Goal: Task Accomplishment & Management: Complete application form

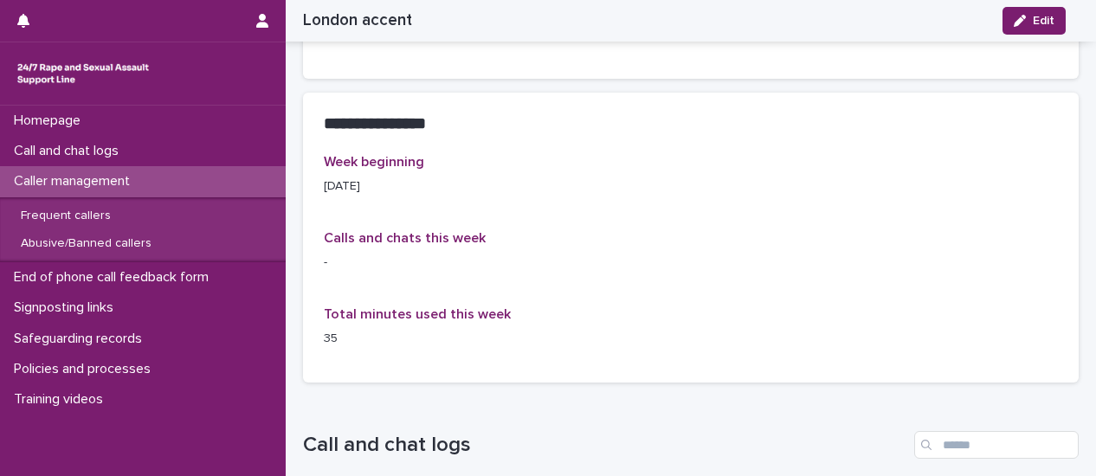
scroll to position [1299, 0]
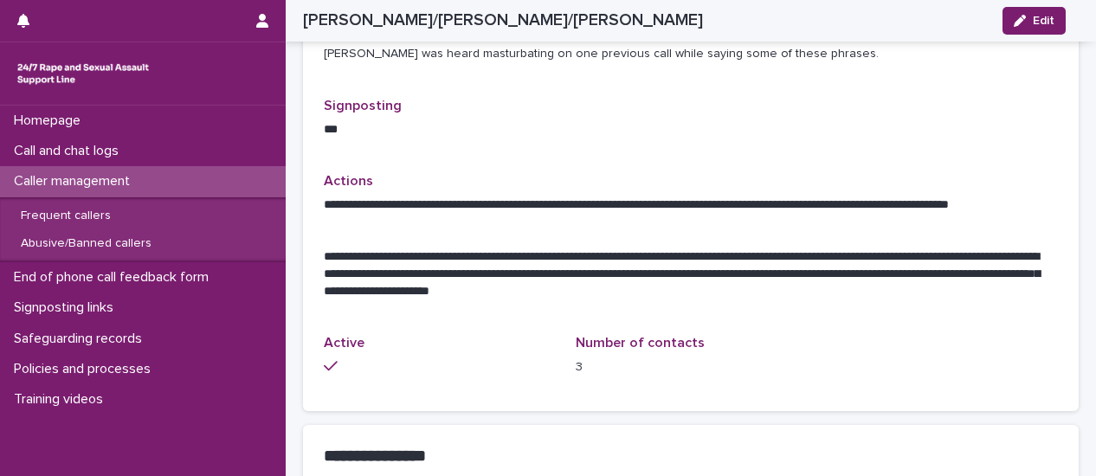
scroll to position [346, 0]
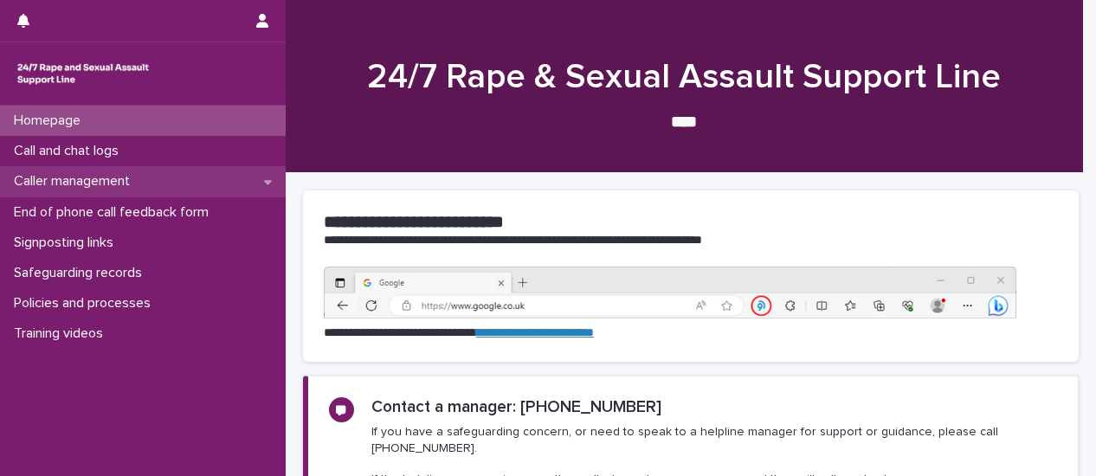
click at [107, 174] on p "Caller management" at bounding box center [75, 181] width 137 height 16
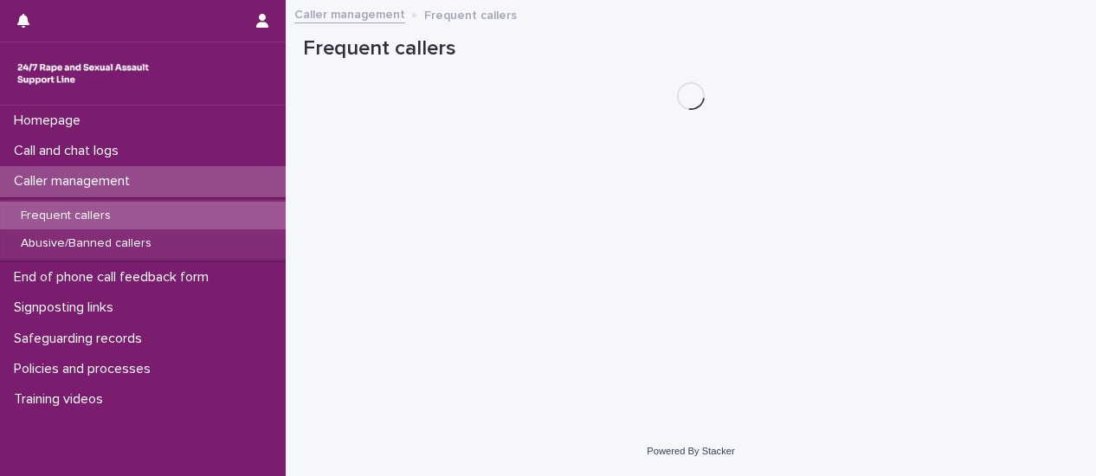
click at [109, 210] on p "Frequent callers" at bounding box center [66, 216] width 118 height 15
click at [111, 210] on p "Frequent callers" at bounding box center [66, 216] width 118 height 15
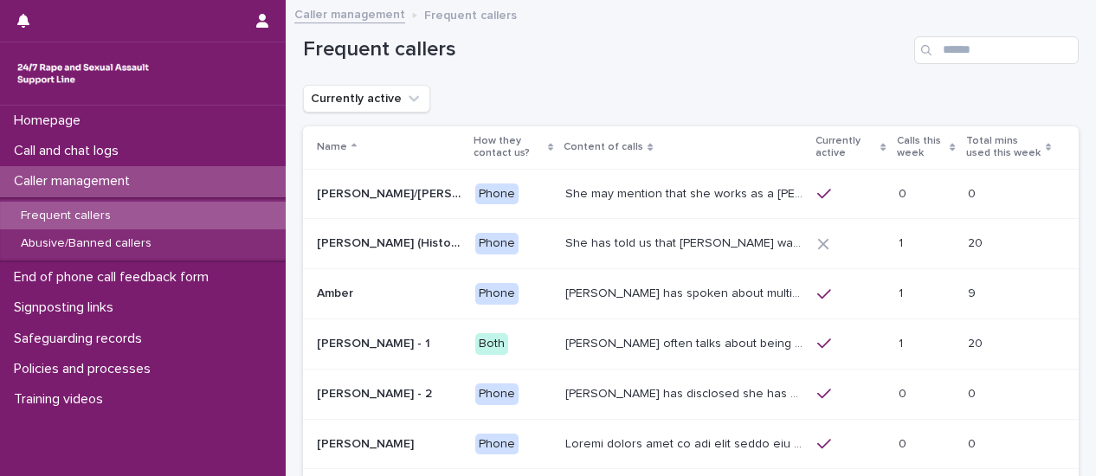
click at [899, 139] on p "Calls this week" at bounding box center [921, 148] width 49 height 32
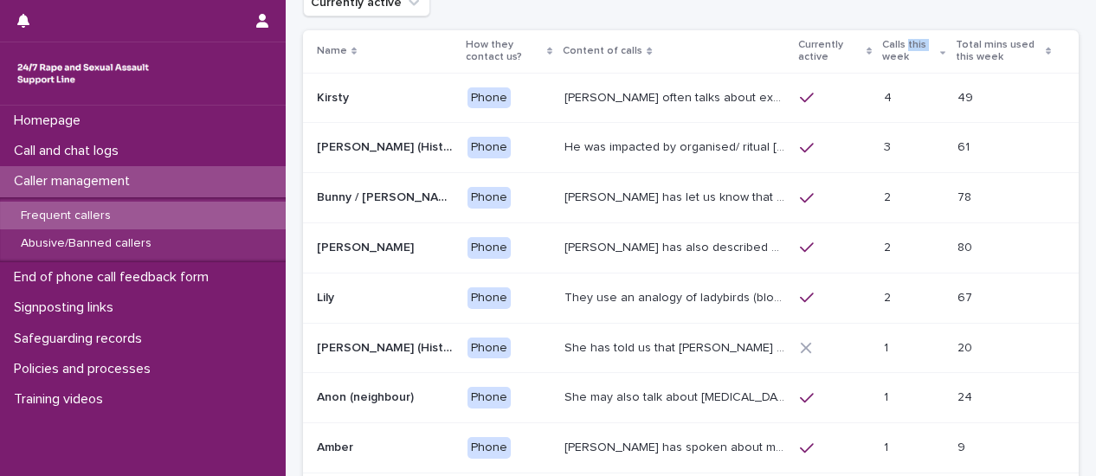
scroll to position [40, 0]
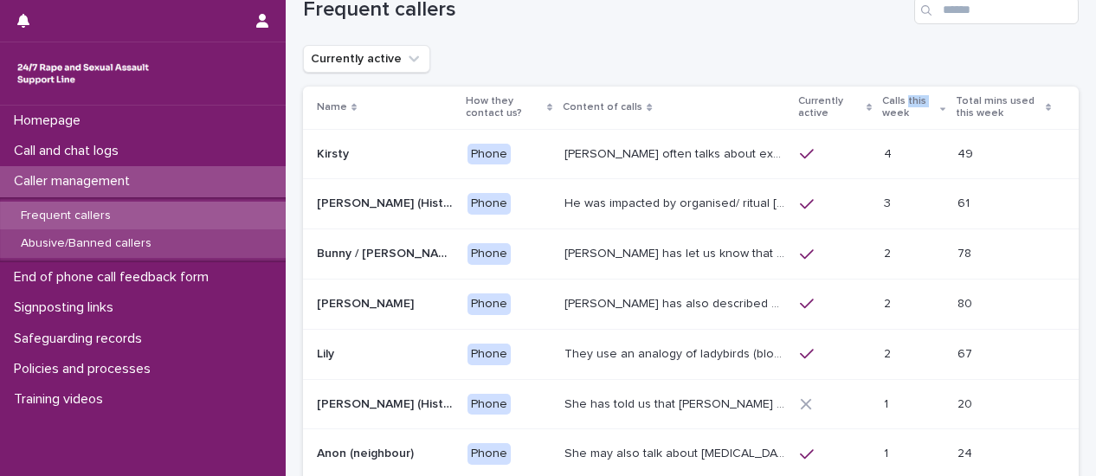
click at [145, 250] on p "Abusive/Banned callers" at bounding box center [86, 243] width 158 height 15
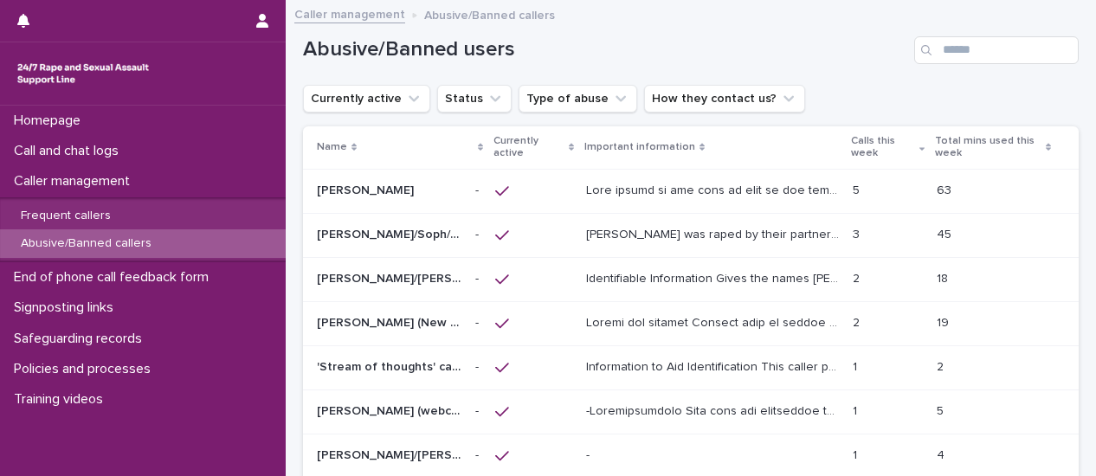
click at [655, 240] on p "[PERSON_NAME] was raped by their partner last year and they're currently facing…" at bounding box center [714, 233] width 257 height 18
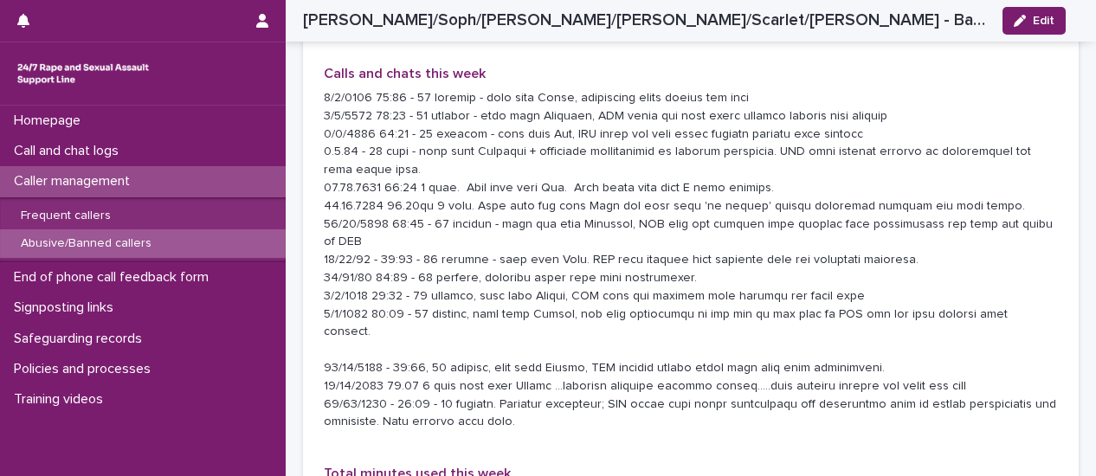
scroll to position [1818, 0]
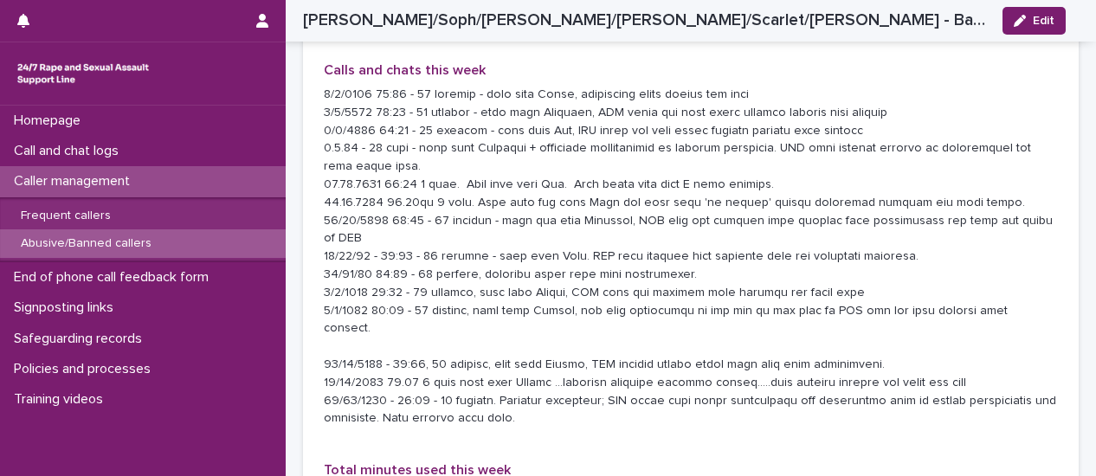
click at [139, 247] on p "Abusive/Banned callers" at bounding box center [86, 243] width 158 height 15
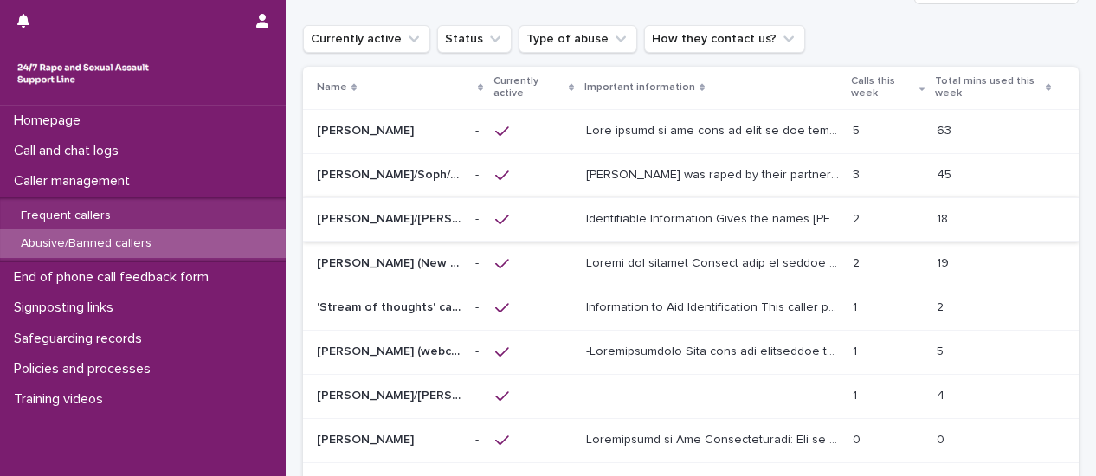
scroll to position [87, 0]
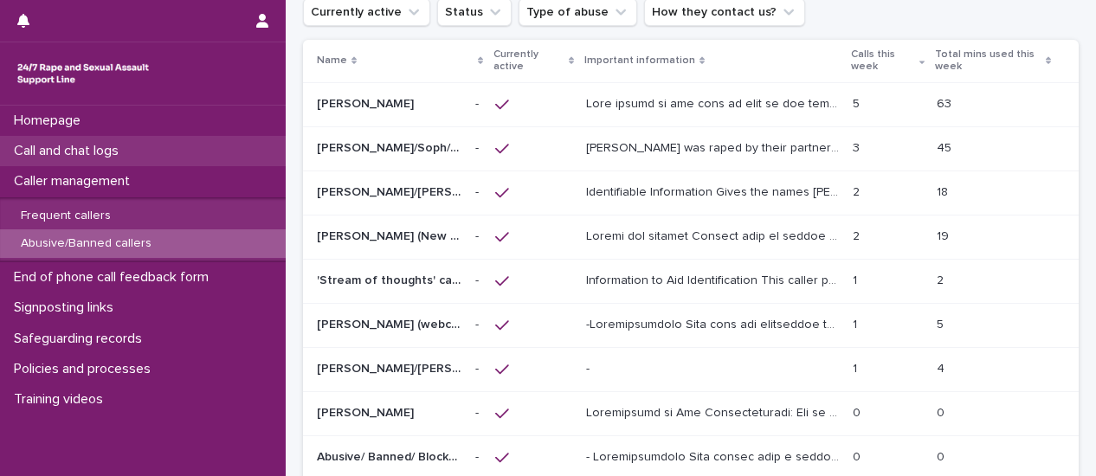
click at [124, 152] on p "Call and chat logs" at bounding box center [70, 151] width 126 height 16
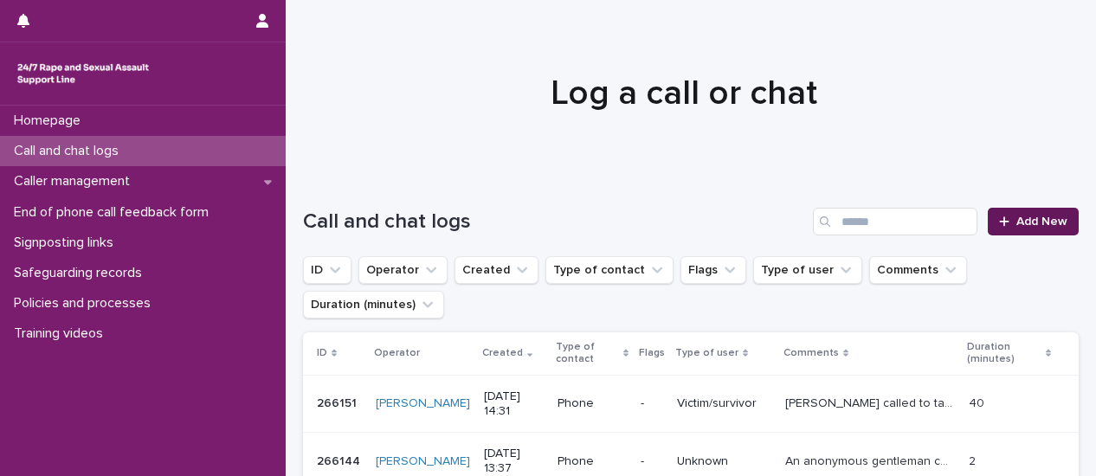
click at [1022, 215] on link "Add New" at bounding box center [1033, 222] width 91 height 28
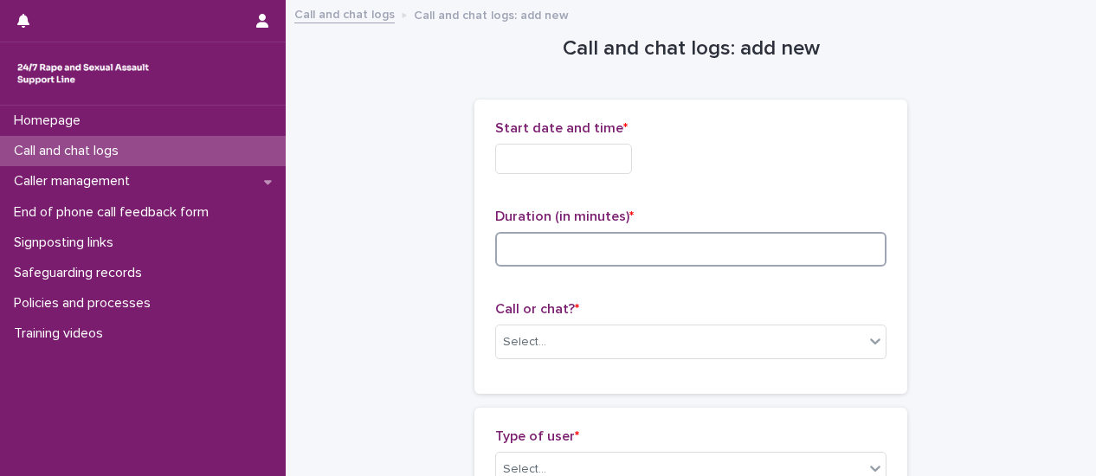
click at [629, 255] on input at bounding box center [690, 249] width 391 height 35
type input "*"
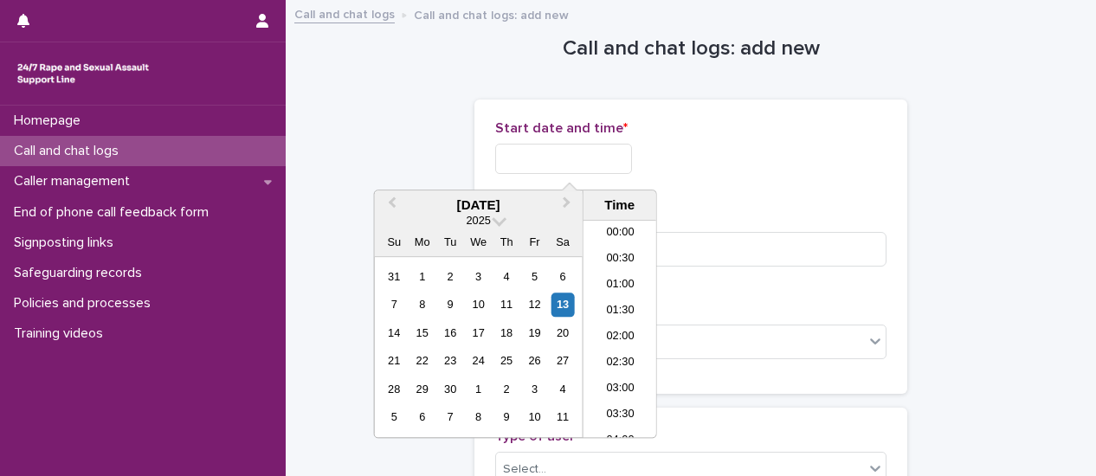
click at [616, 152] on input "text" at bounding box center [563, 159] width 137 height 30
click at [619, 356] on li "08:30" at bounding box center [620, 355] width 74 height 26
click at [606, 153] on input "**********" at bounding box center [563, 159] width 137 height 30
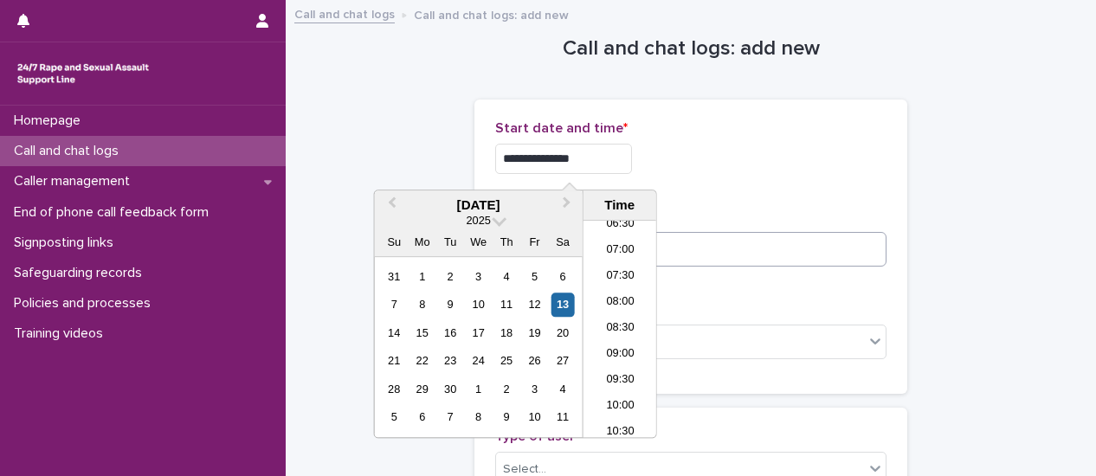
type input "**********"
click at [727, 261] on input "*" at bounding box center [690, 249] width 391 height 35
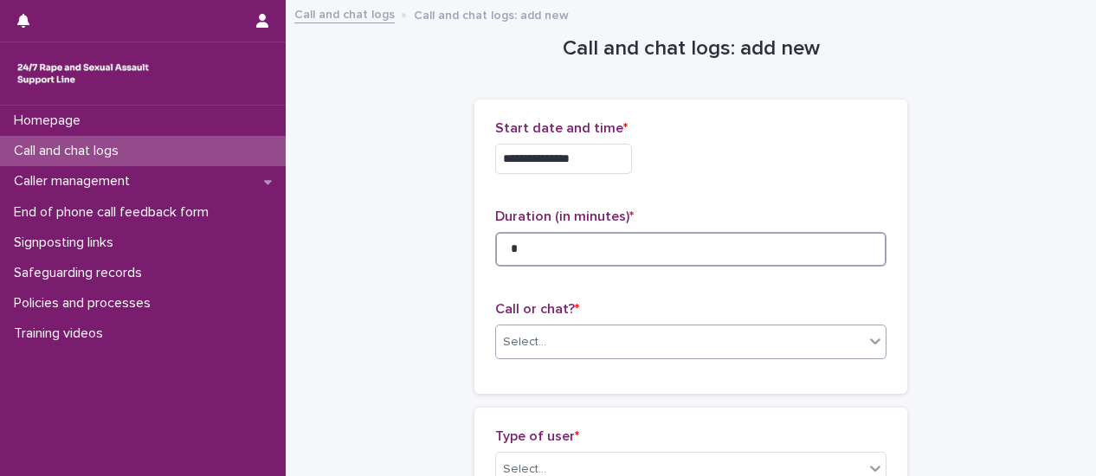
type input "*"
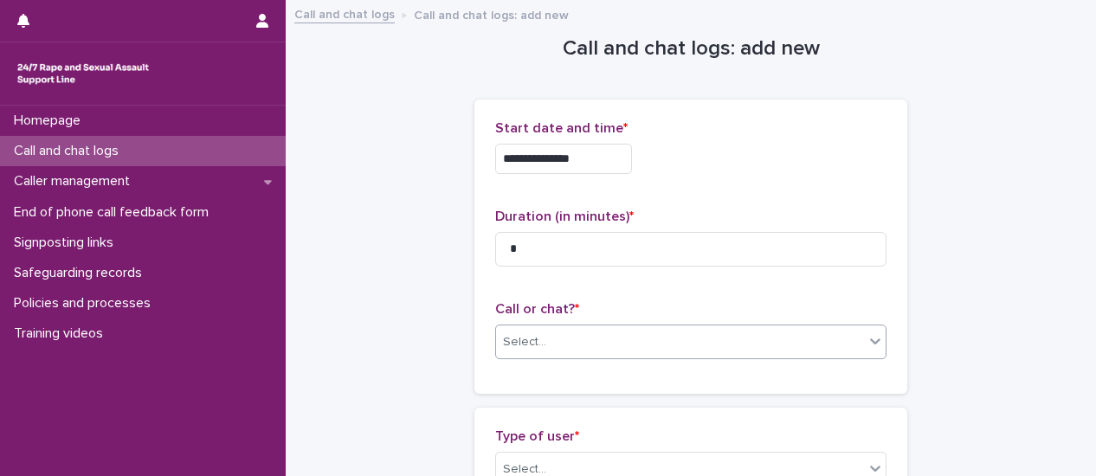
click at [867, 345] on icon at bounding box center [875, 340] width 17 height 17
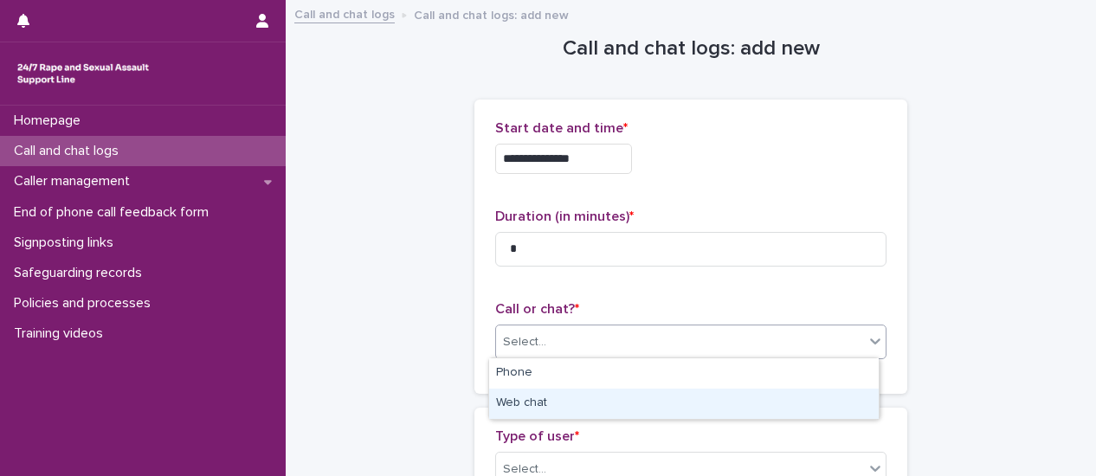
click at [812, 407] on div "Web chat" at bounding box center [684, 404] width 390 height 30
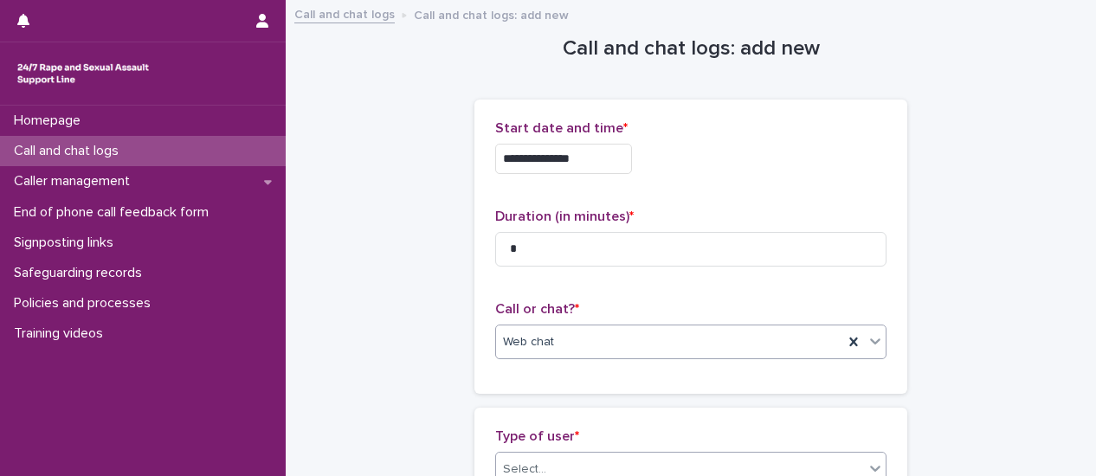
click at [868, 465] on icon at bounding box center [875, 468] width 17 height 17
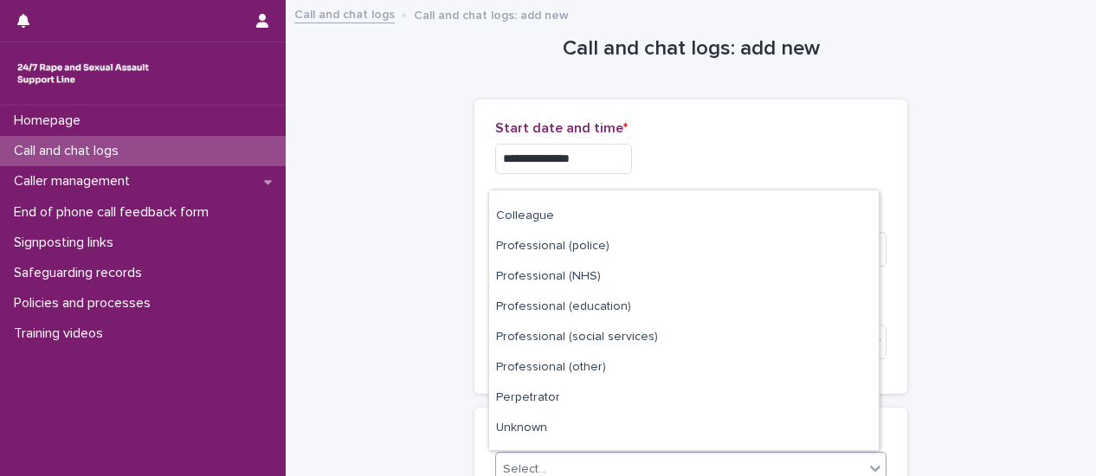
scroll to position [195, 0]
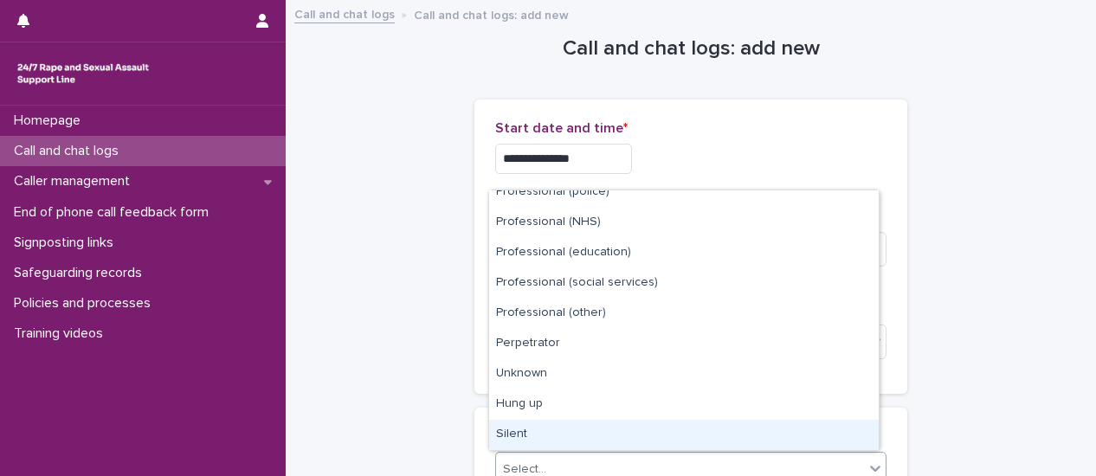
click at [615, 435] on div "Silent" at bounding box center [684, 435] width 390 height 30
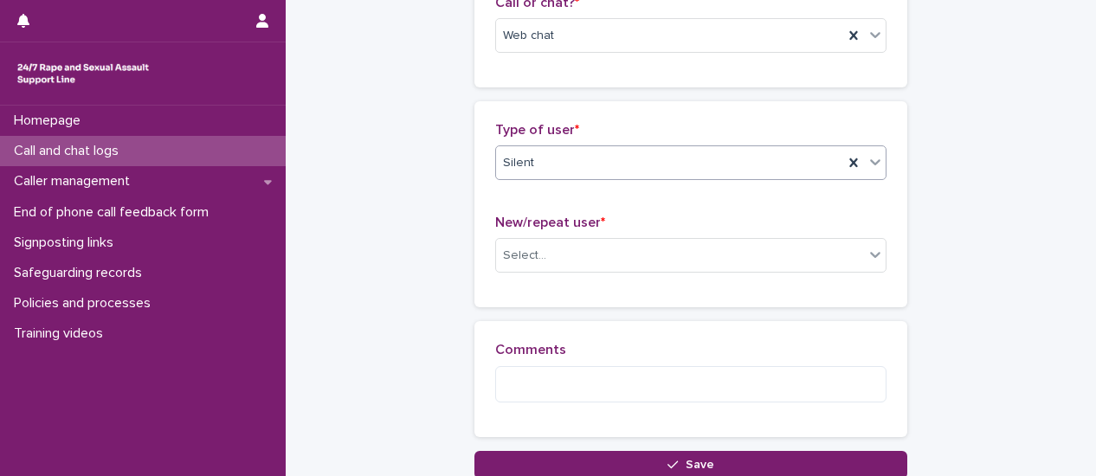
scroll to position [332, 0]
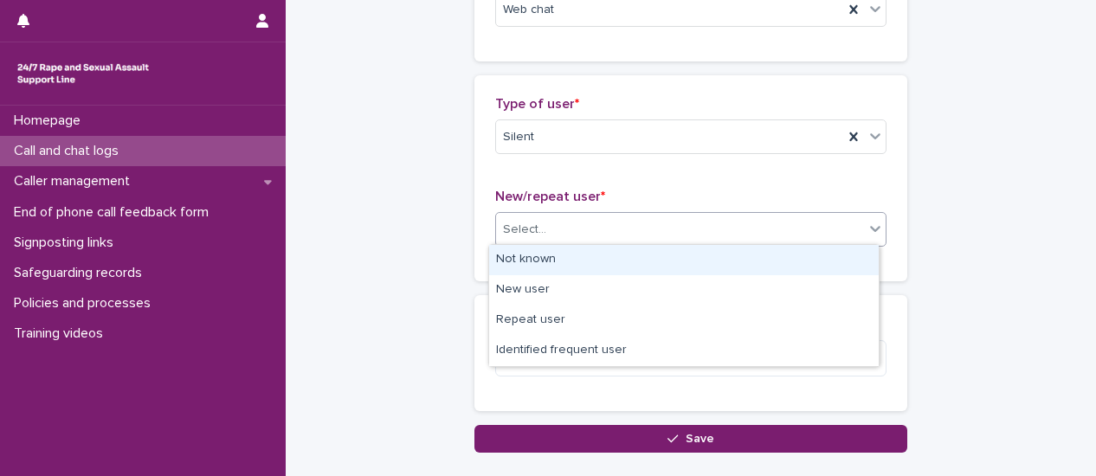
click at [876, 230] on icon at bounding box center [875, 228] width 17 height 17
click at [792, 262] on div "Not known" at bounding box center [684, 260] width 390 height 30
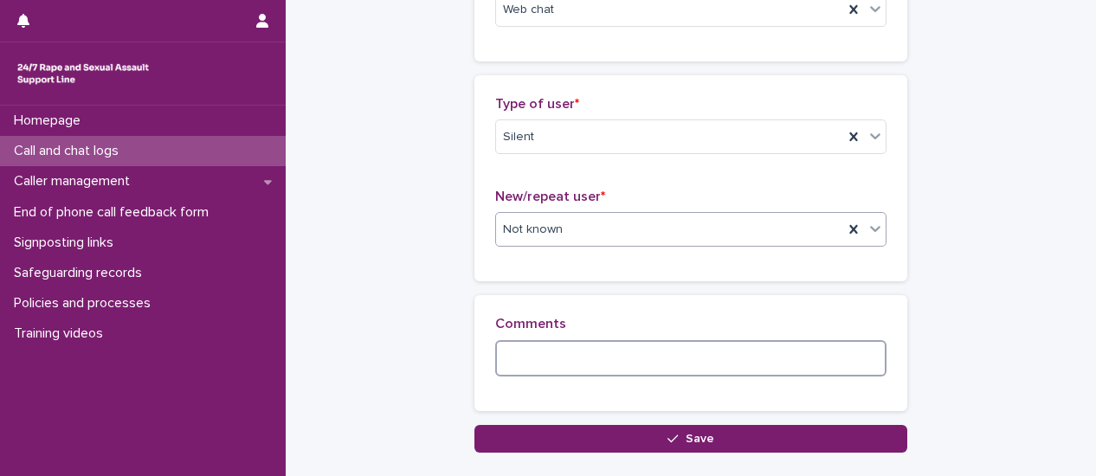
click at [706, 370] on textarea at bounding box center [690, 358] width 391 height 36
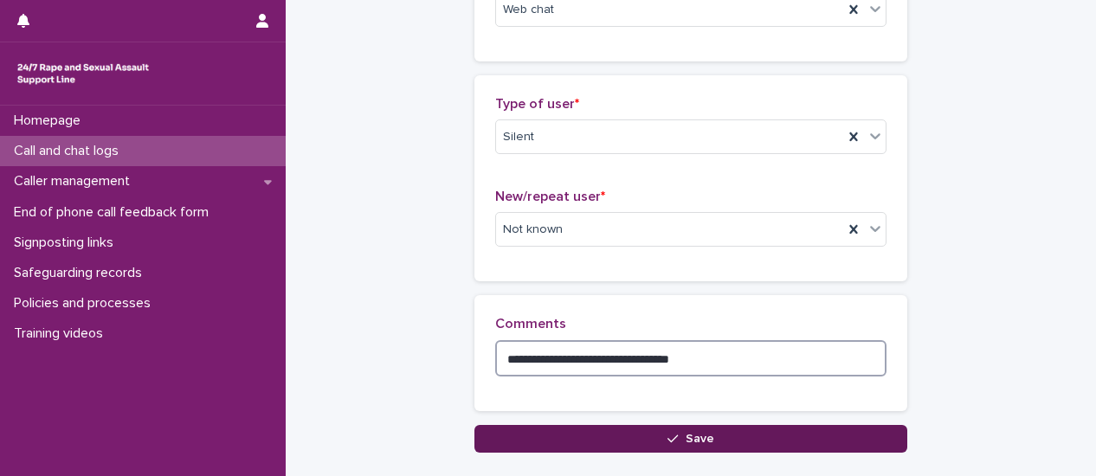
type textarea "**********"
click at [725, 435] on button "Save" at bounding box center [690, 439] width 433 height 28
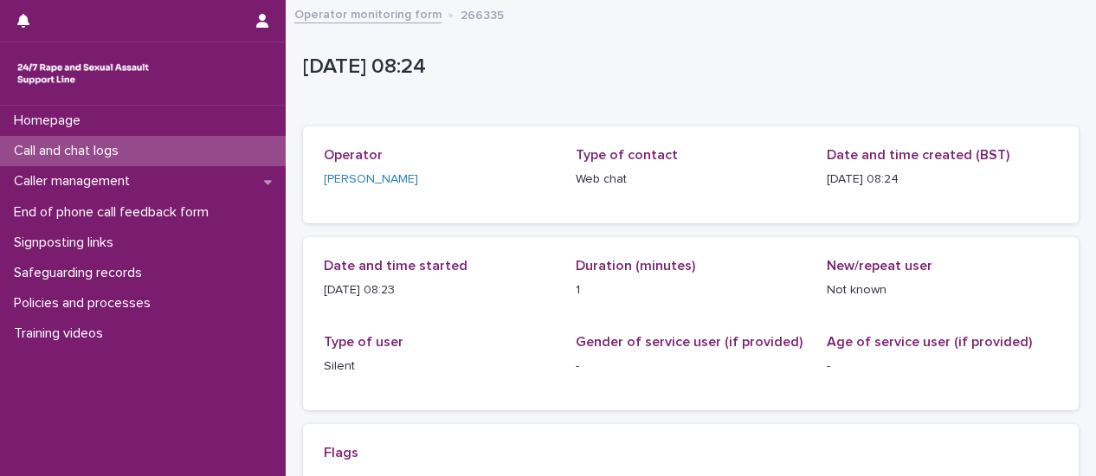
click at [80, 157] on p "Call and chat logs" at bounding box center [70, 151] width 126 height 16
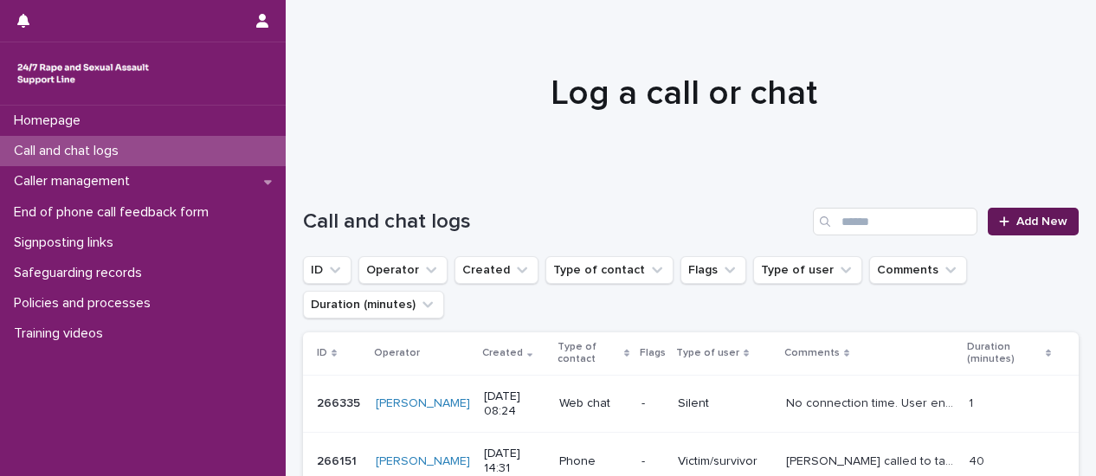
click at [1041, 229] on link "Add New" at bounding box center [1033, 222] width 91 height 28
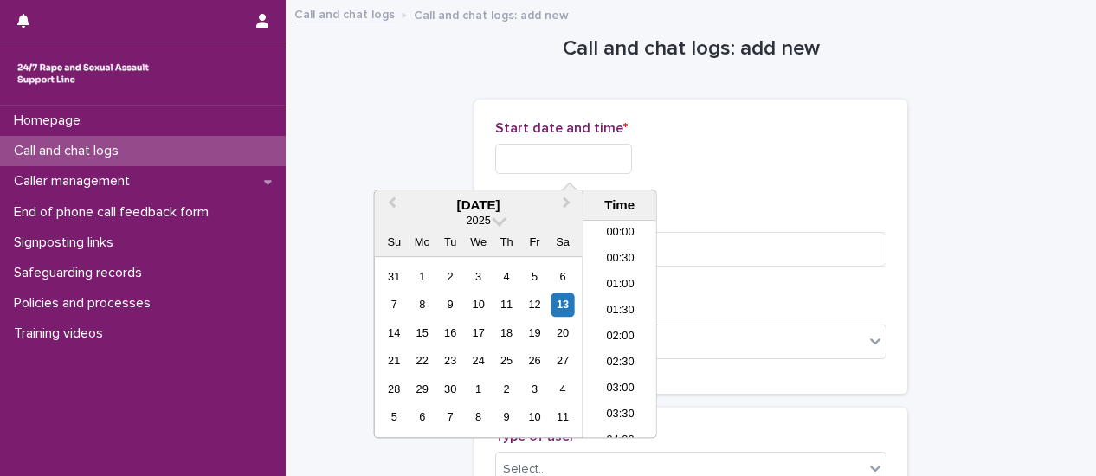
click at [533, 169] on input "text" at bounding box center [563, 159] width 137 height 30
click at [622, 352] on li "08:30" at bounding box center [620, 355] width 74 height 26
click at [596, 160] on input "**********" at bounding box center [563, 159] width 137 height 30
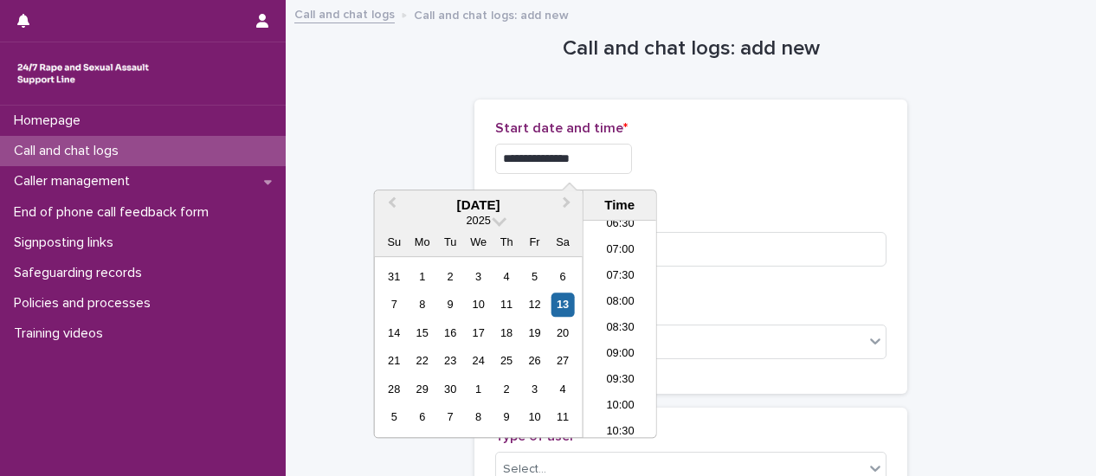
type input "**********"
click at [804, 182] on div "**********" at bounding box center [690, 154] width 391 height 68
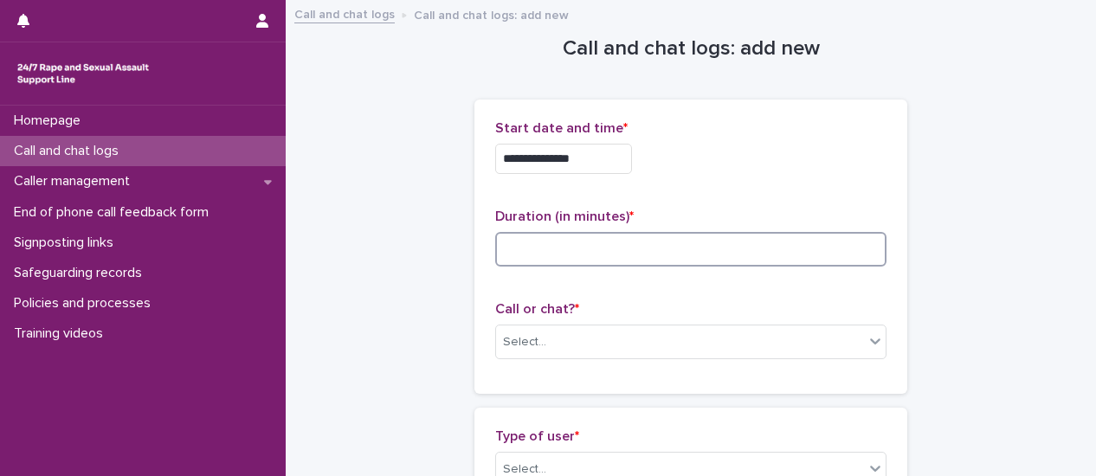
click at [724, 243] on input at bounding box center [690, 249] width 391 height 35
type input "*"
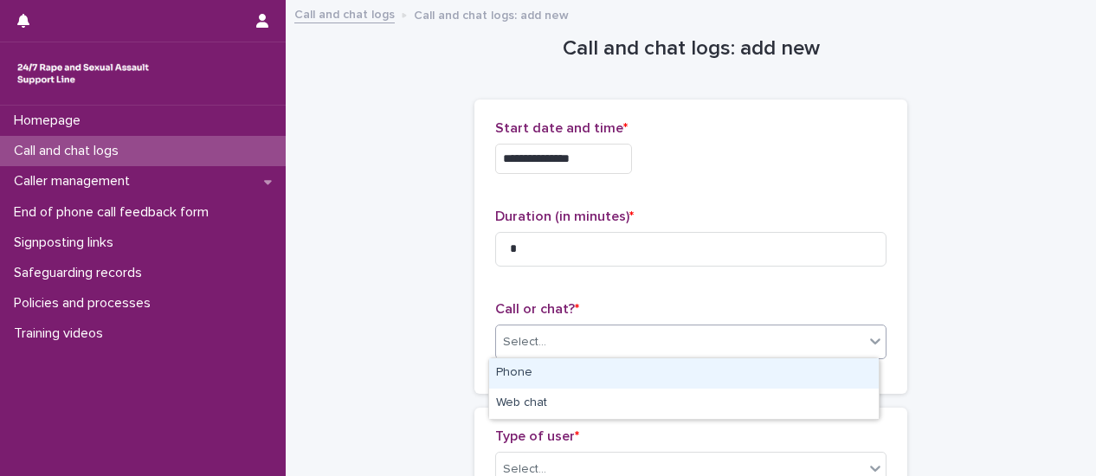
click at [869, 344] on icon at bounding box center [875, 340] width 17 height 17
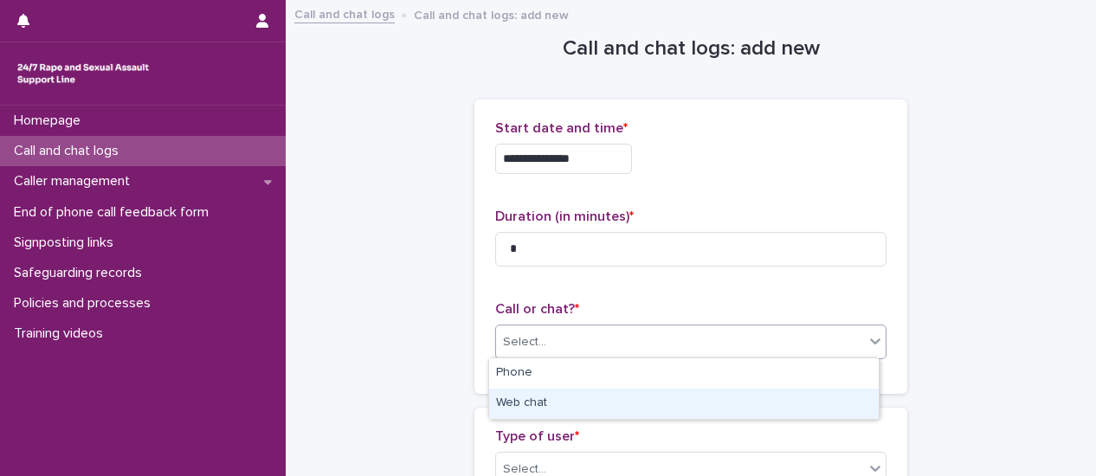
click at [748, 411] on div "Web chat" at bounding box center [684, 404] width 390 height 30
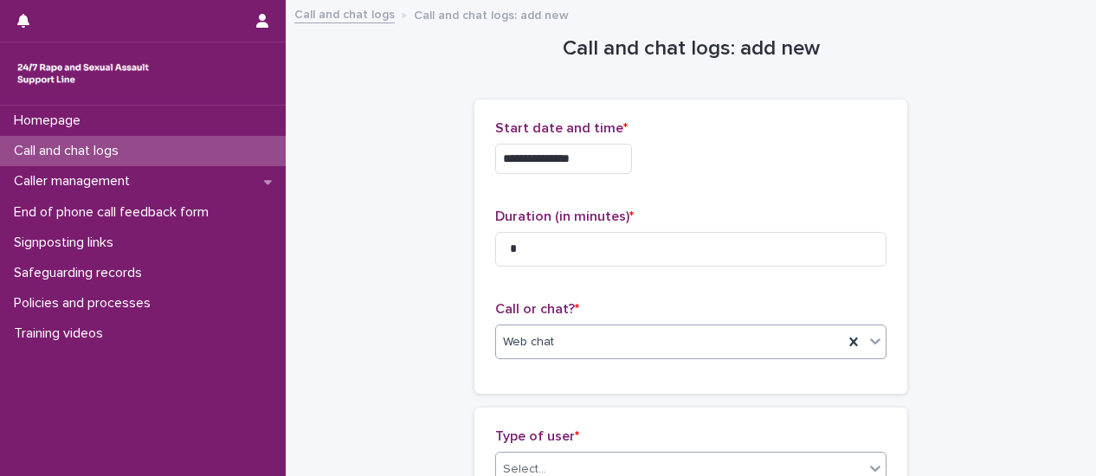
click at [867, 461] on icon at bounding box center [875, 468] width 17 height 17
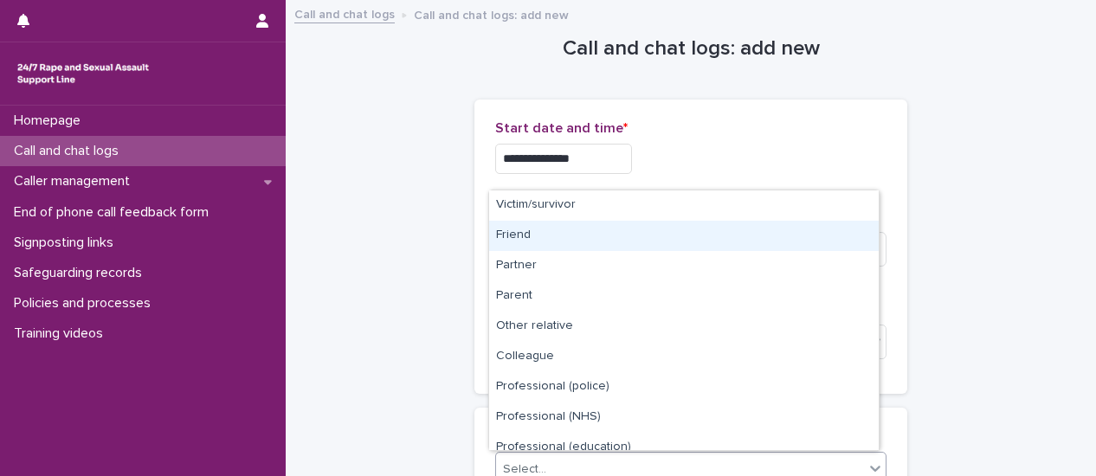
scroll to position [195, 0]
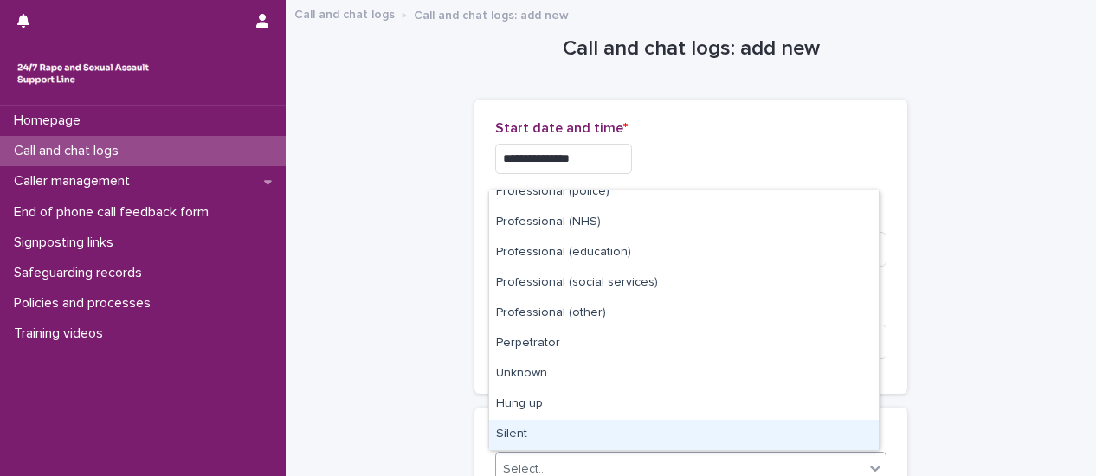
click at [702, 431] on div "Silent" at bounding box center [684, 435] width 390 height 30
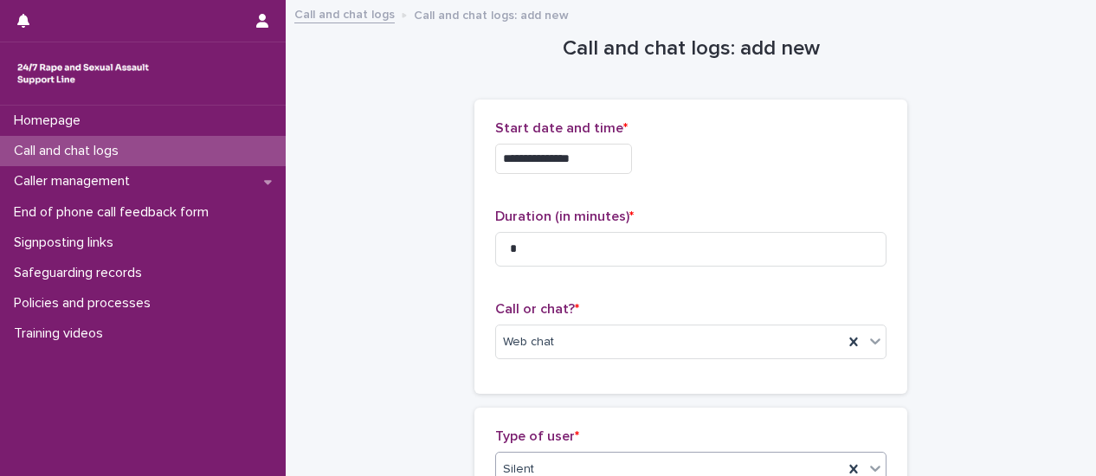
scroll to position [260, 0]
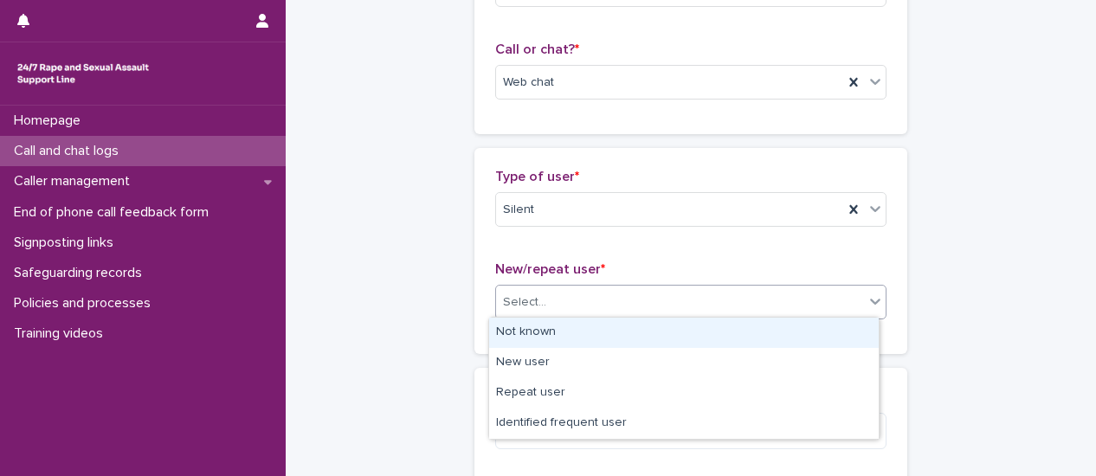
drag, startPoint x: 869, startPoint y: 312, endPoint x: 822, endPoint y: 321, distance: 47.7
click at [867, 313] on div at bounding box center [875, 301] width 21 height 31
click at [744, 336] on div "Not known" at bounding box center [684, 333] width 390 height 30
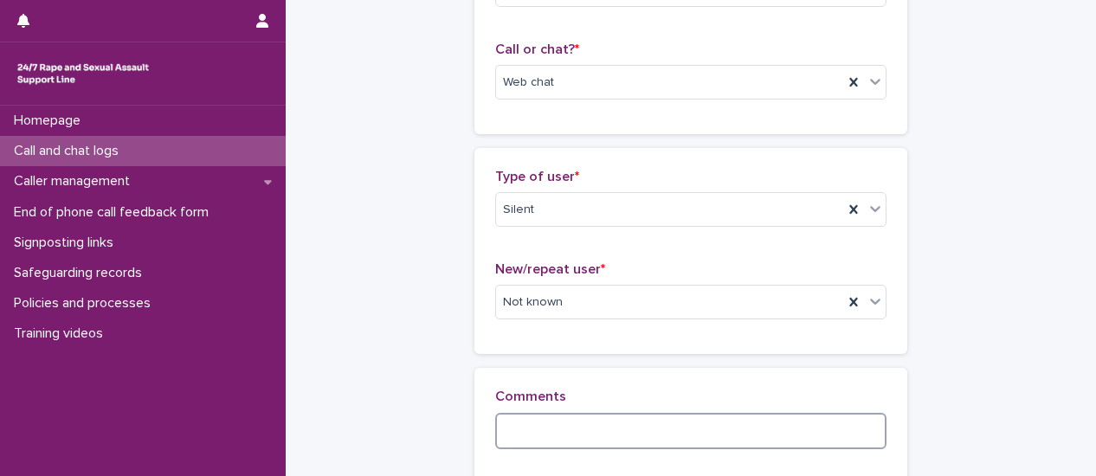
click at [725, 419] on textarea at bounding box center [690, 431] width 391 height 36
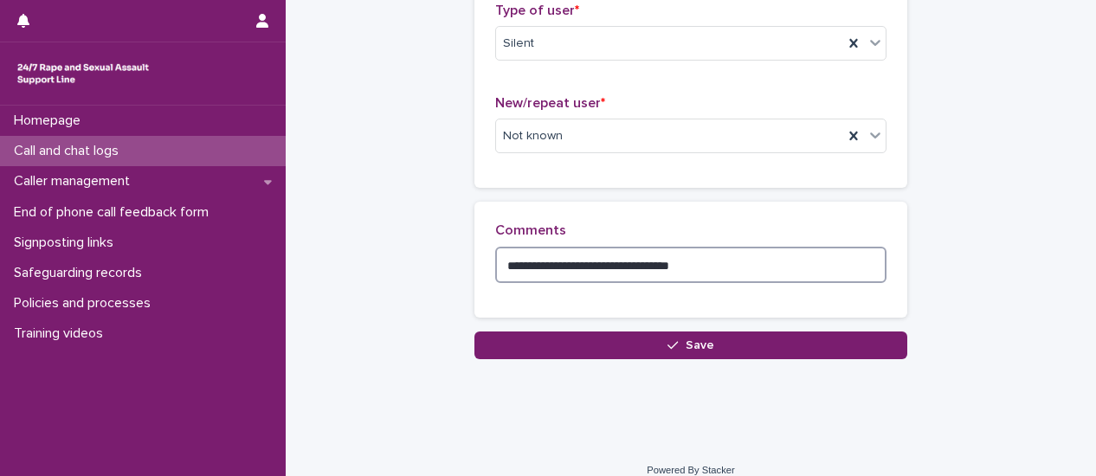
scroll to position [433, 0]
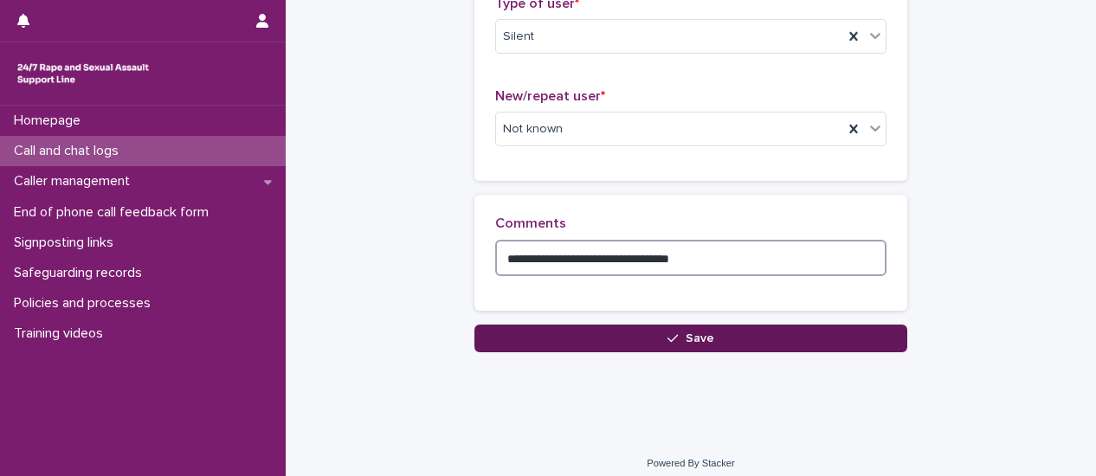
type textarea "**********"
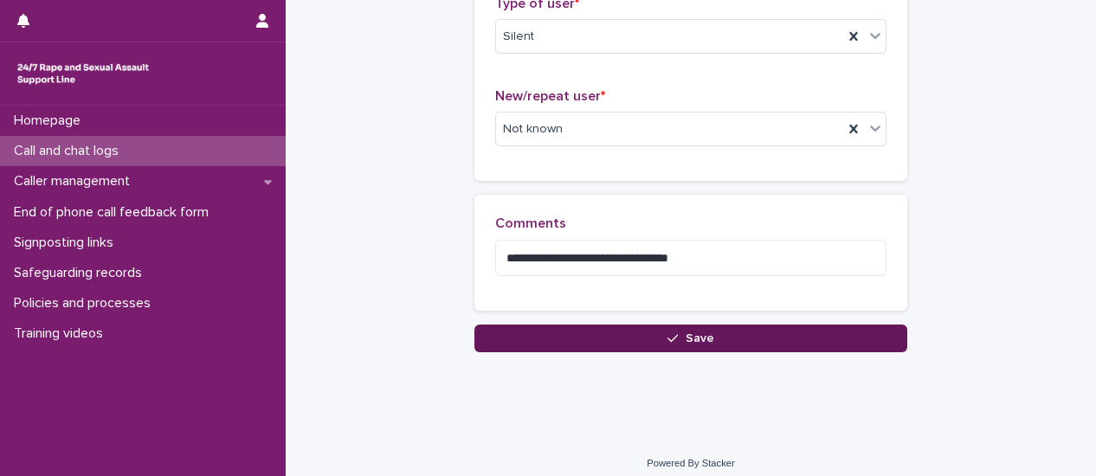
click at [720, 340] on button "Save" at bounding box center [690, 339] width 433 height 28
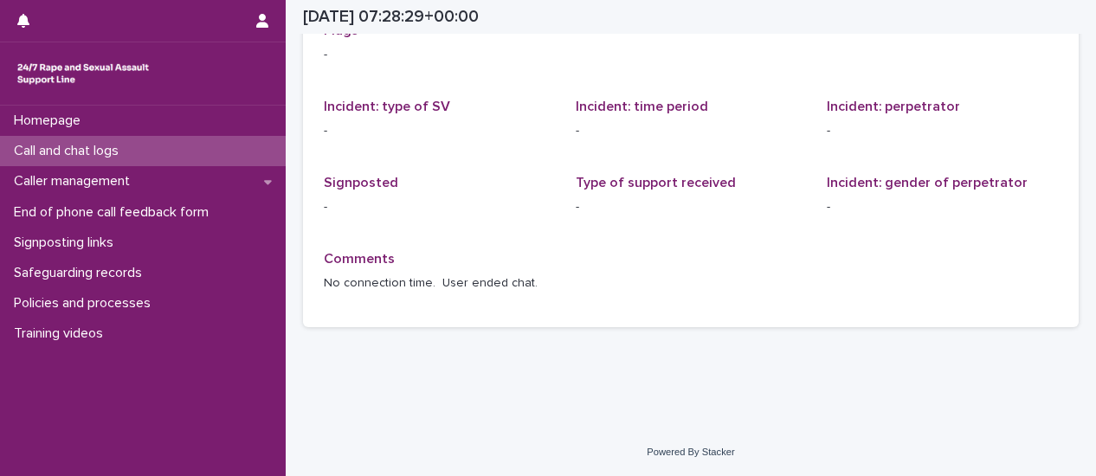
scroll to position [54, 0]
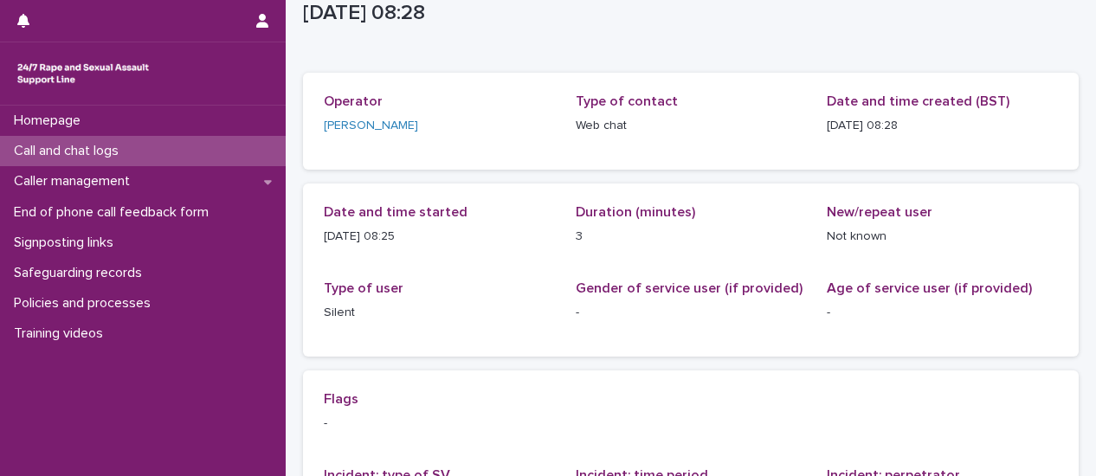
click at [268, 157] on div "Call and chat logs" at bounding box center [143, 151] width 286 height 30
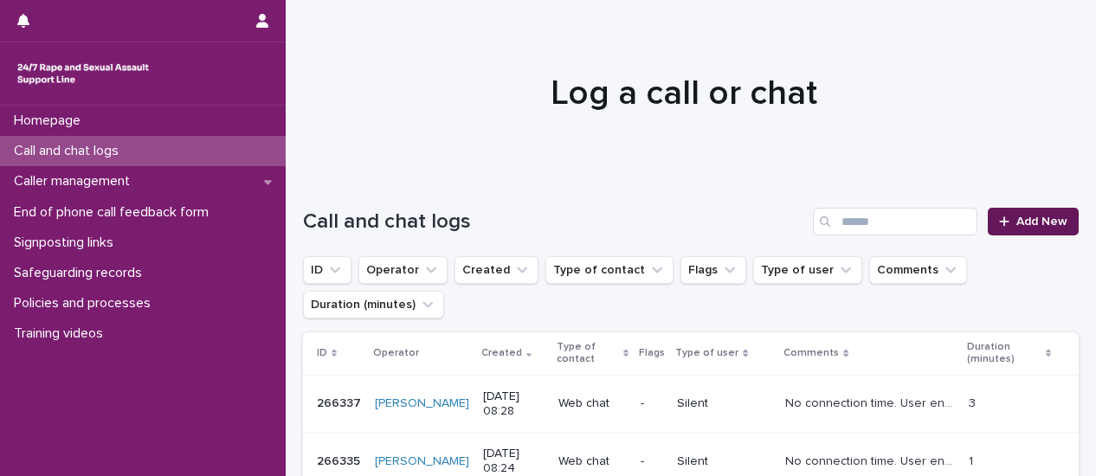
click at [1022, 222] on span "Add New" at bounding box center [1041, 222] width 51 height 12
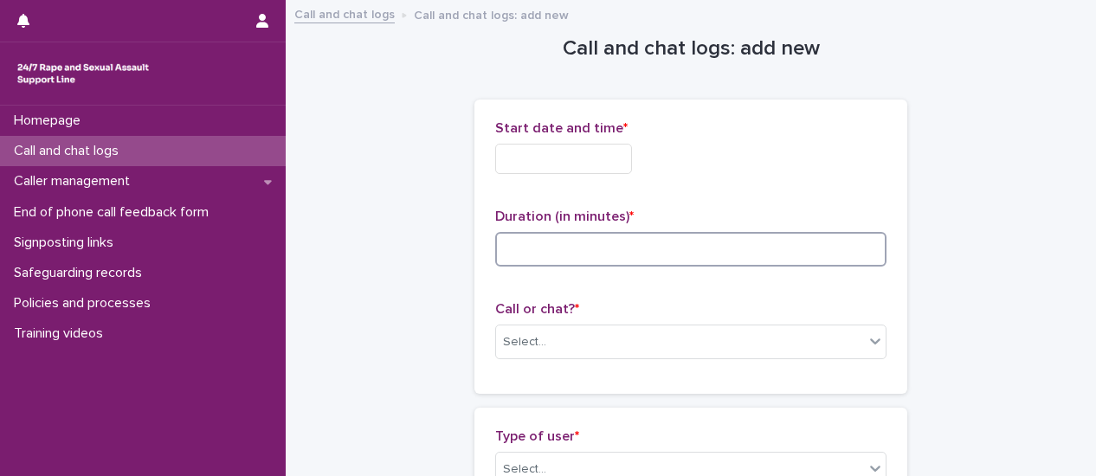
click at [566, 255] on input at bounding box center [690, 249] width 391 height 35
type input "**"
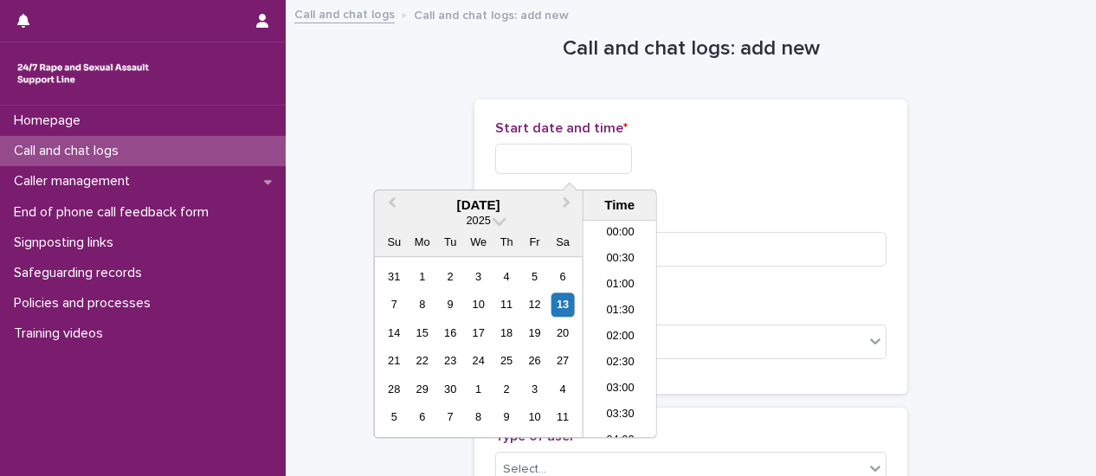
click at [576, 167] on input "text" at bounding box center [563, 159] width 137 height 30
click at [613, 332] on li "08:30" at bounding box center [620, 329] width 74 height 26
click at [594, 162] on input "**********" at bounding box center [563, 159] width 137 height 30
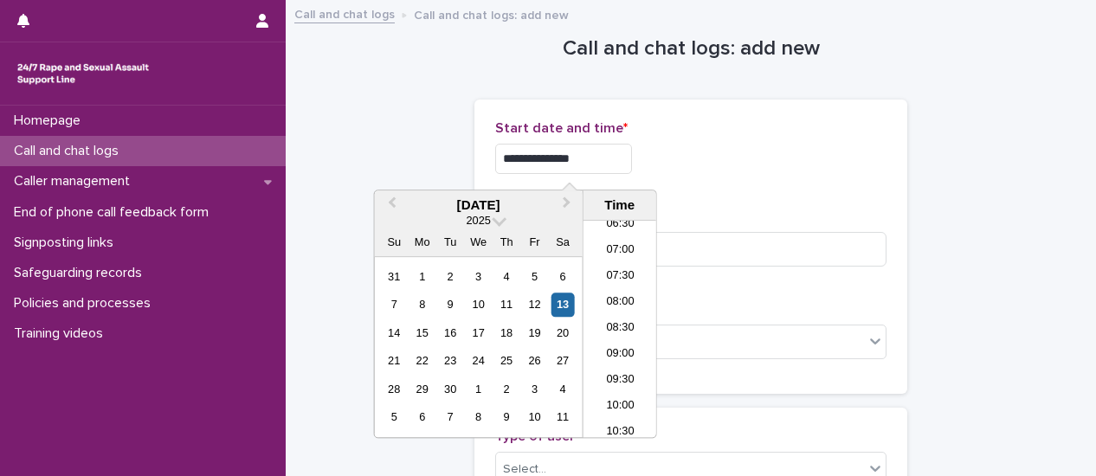
type input "**********"
drag, startPoint x: 687, startPoint y: 172, endPoint x: 691, endPoint y: 199, distance: 27.1
click at [688, 172] on div "**********" at bounding box center [690, 154] width 391 height 68
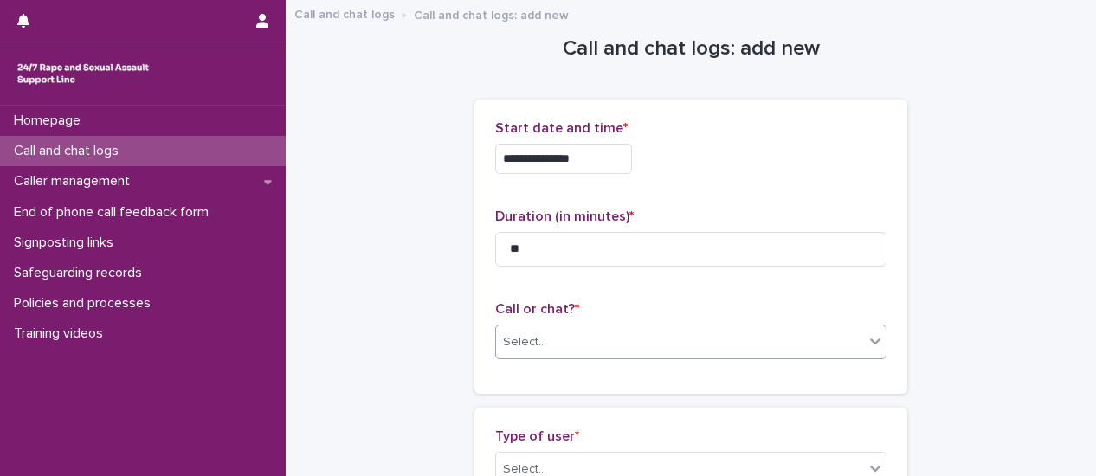
click at [873, 348] on icon at bounding box center [875, 340] width 17 height 17
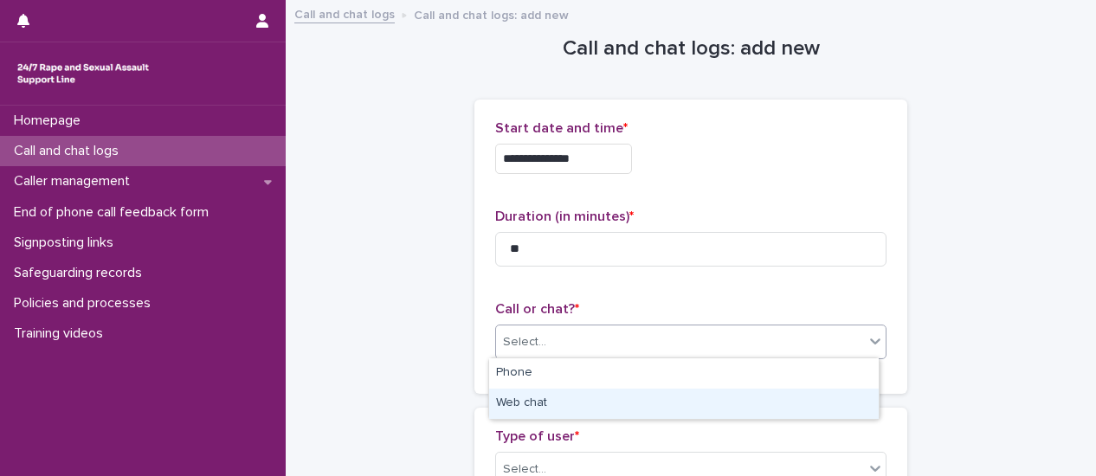
click at [696, 405] on div "Web chat" at bounding box center [684, 404] width 390 height 30
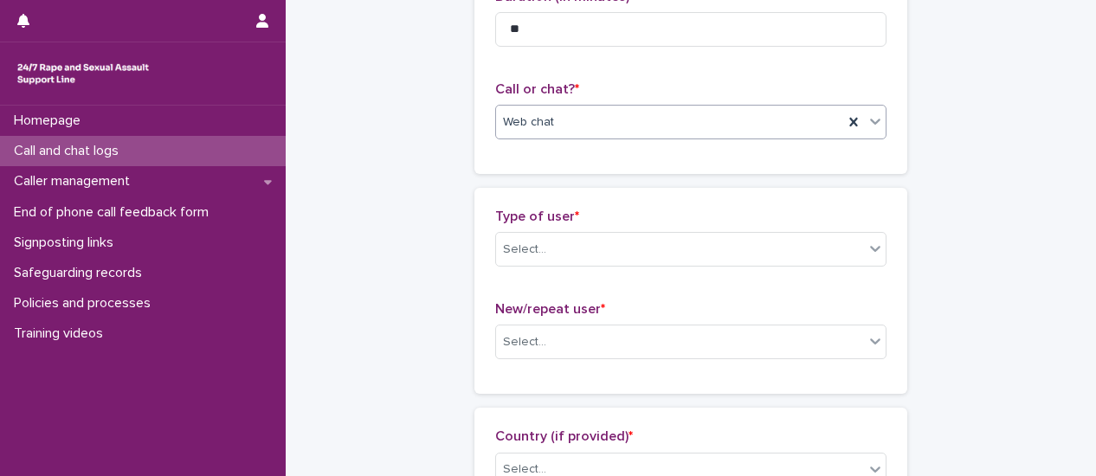
scroll to position [260, 0]
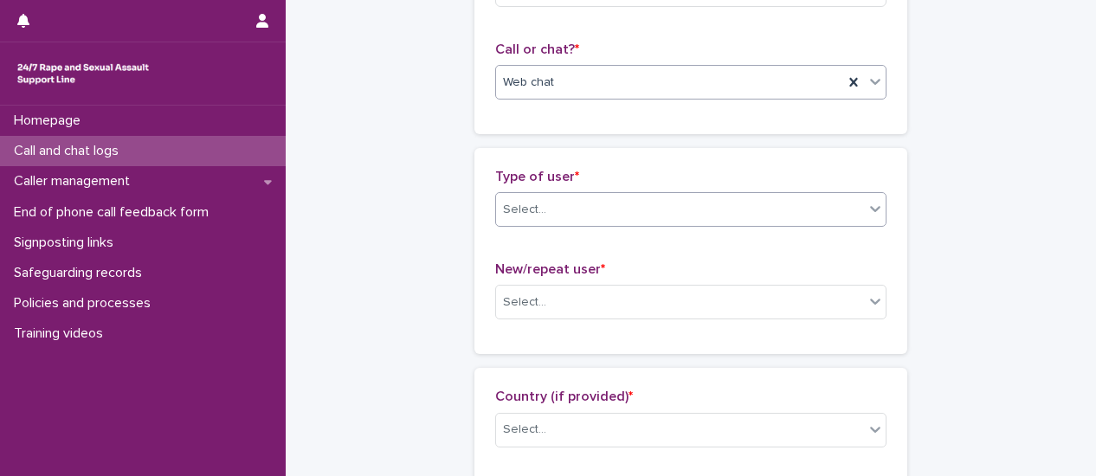
click at [866, 219] on div at bounding box center [875, 208] width 21 height 31
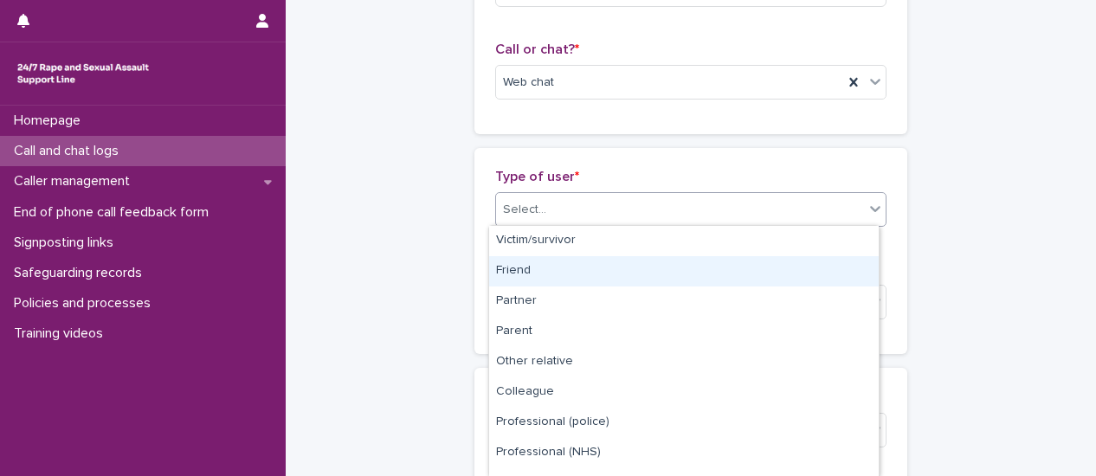
click at [692, 259] on div "Friend" at bounding box center [684, 271] width 390 height 30
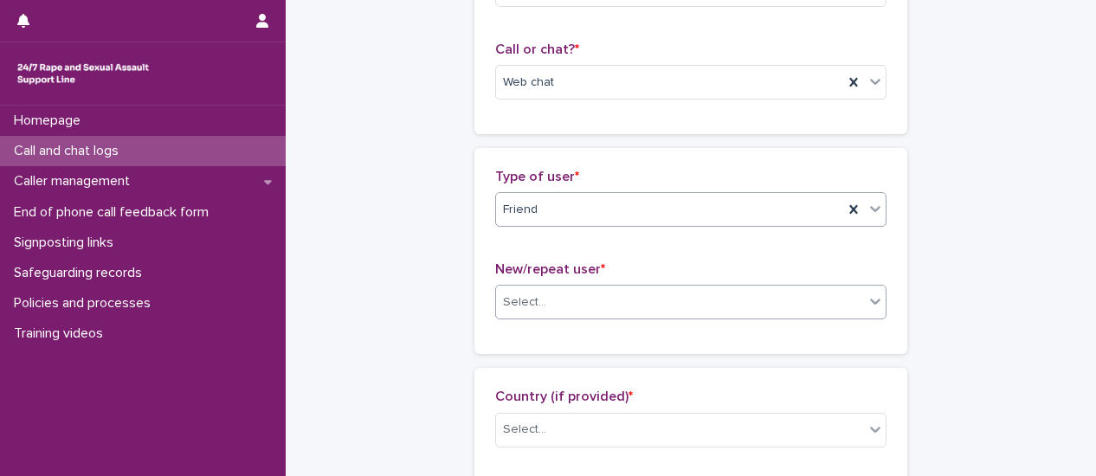
click at [873, 312] on div at bounding box center [875, 301] width 21 height 31
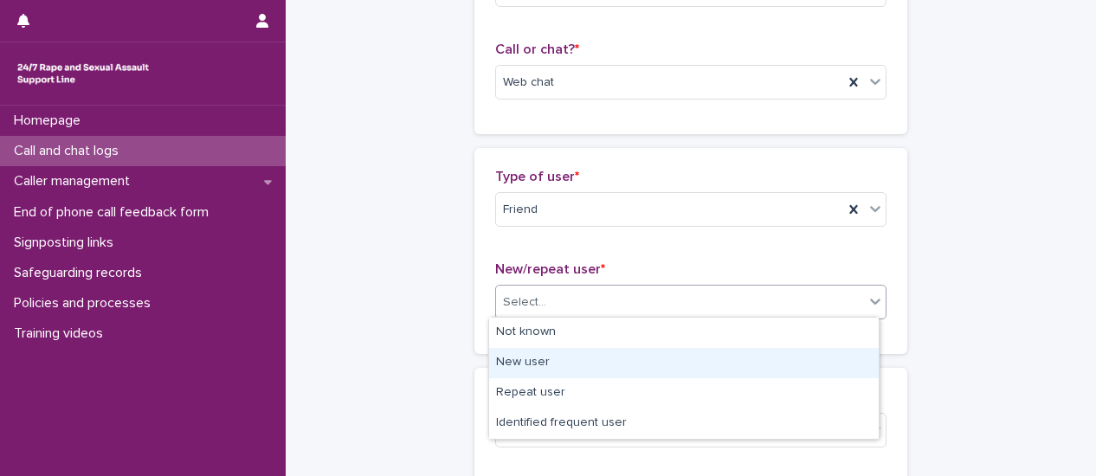
click at [767, 363] on div "New user" at bounding box center [684, 363] width 390 height 30
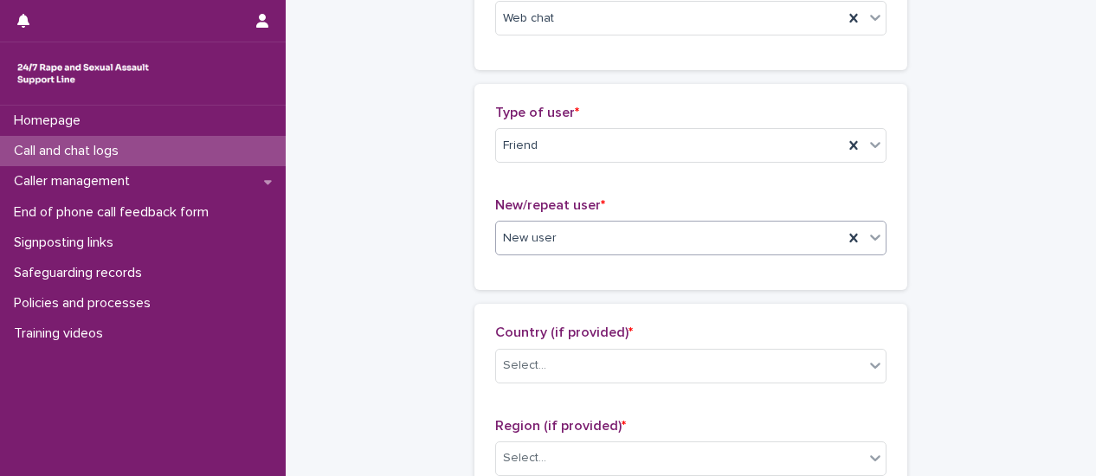
scroll to position [433, 0]
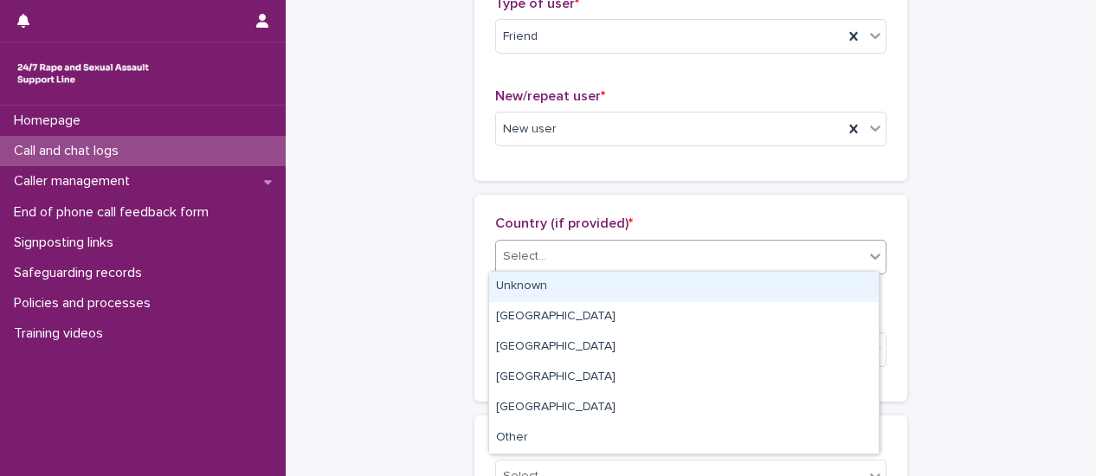
click at [873, 264] on div at bounding box center [875, 256] width 21 height 31
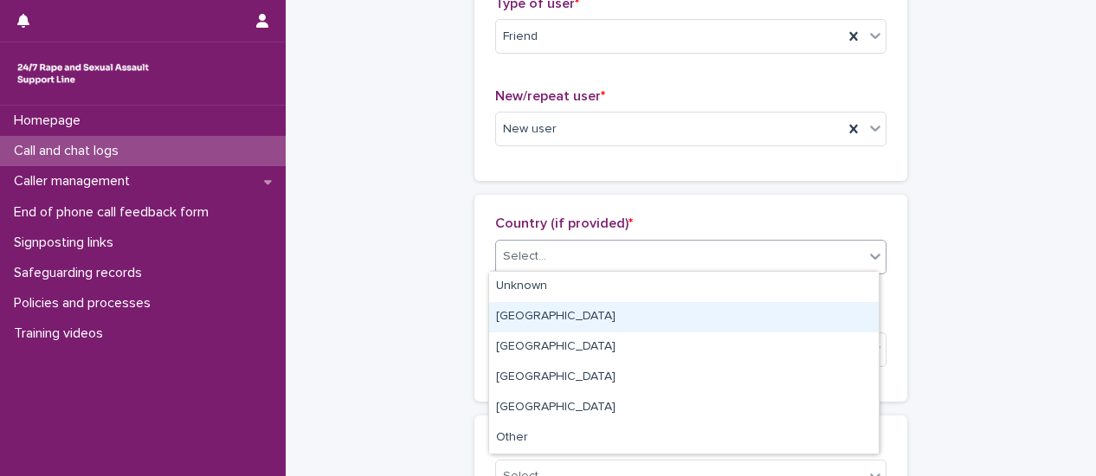
click at [840, 307] on div "England" at bounding box center [684, 317] width 390 height 30
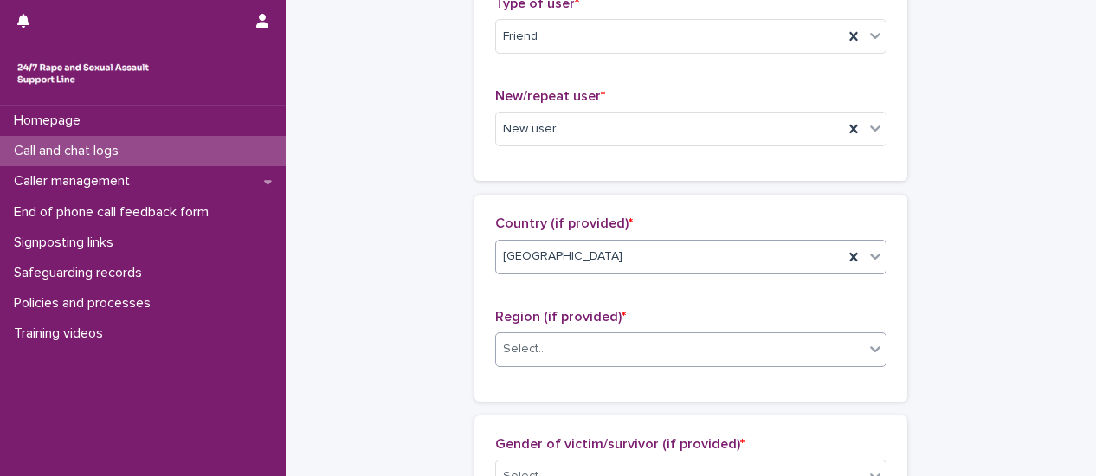
click at [871, 352] on icon at bounding box center [875, 348] width 17 height 17
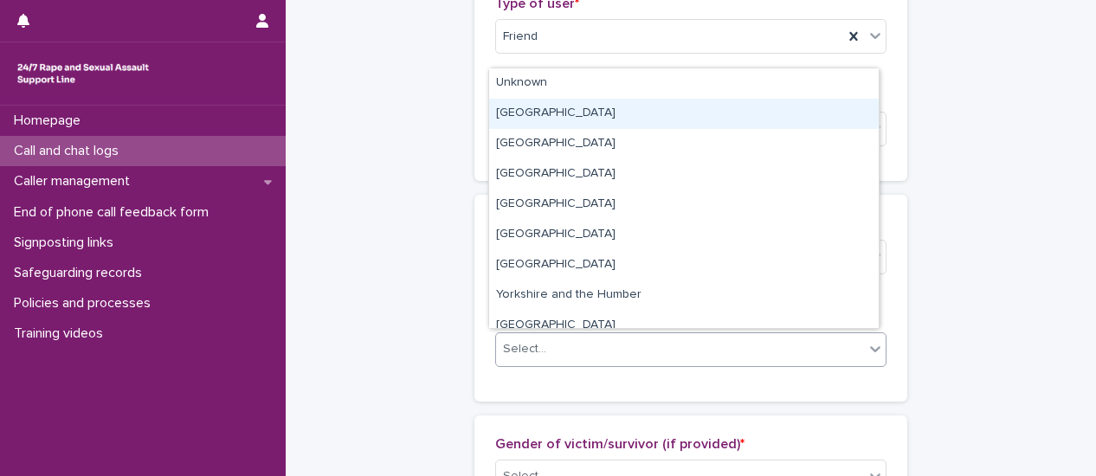
drag, startPoint x: 580, startPoint y: 129, endPoint x: 583, endPoint y: 118, distance: 11.8
click at [583, 118] on div "Greater London" at bounding box center [684, 114] width 390 height 30
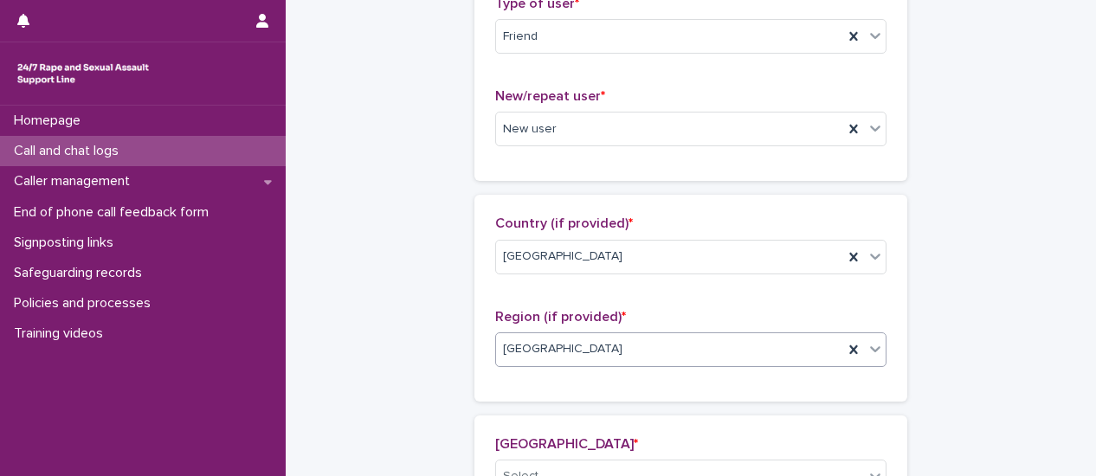
scroll to position [606, 0]
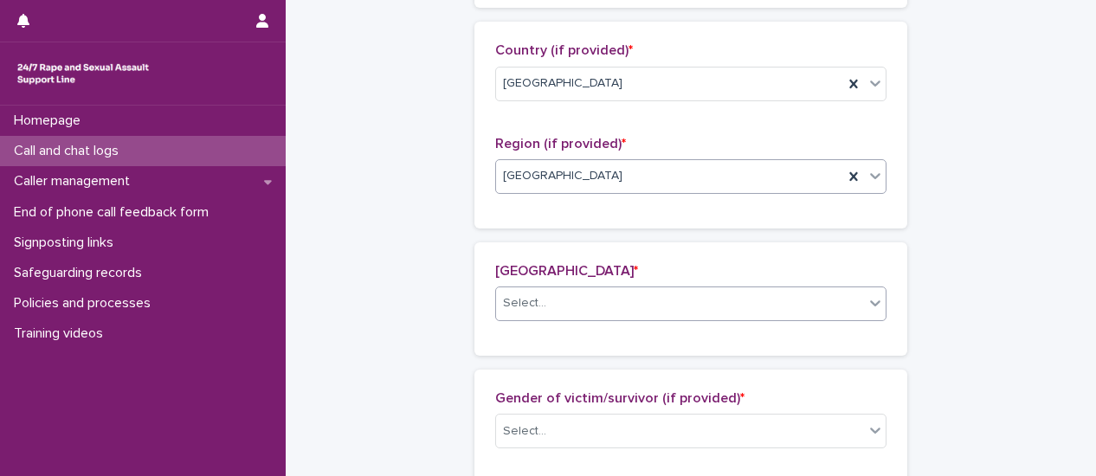
click at [870, 311] on div at bounding box center [875, 302] width 21 height 31
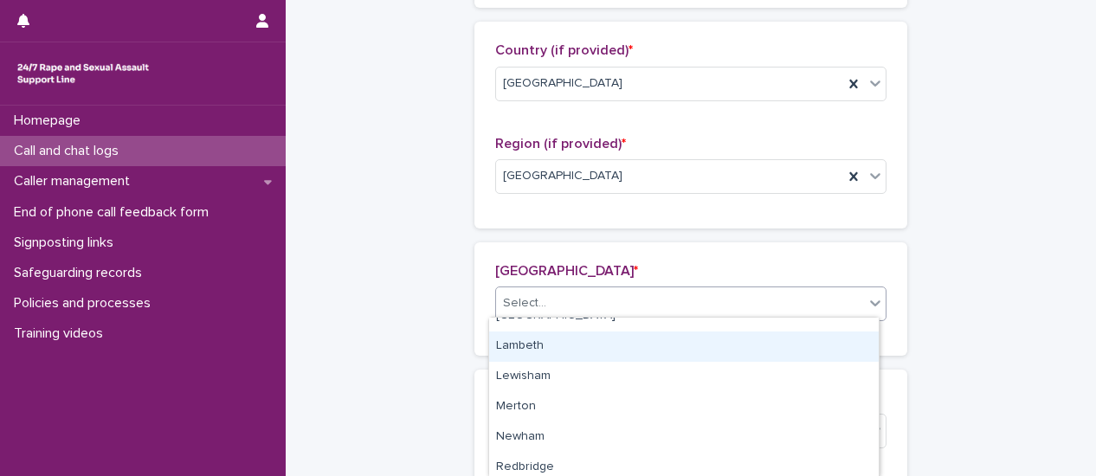
scroll to position [693, 0]
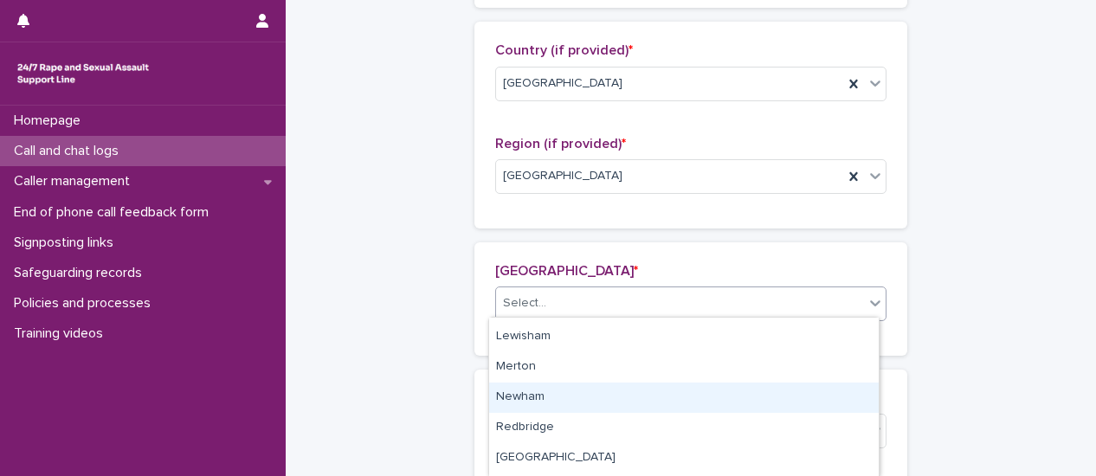
click at [724, 404] on div "Newham" at bounding box center [684, 398] width 390 height 30
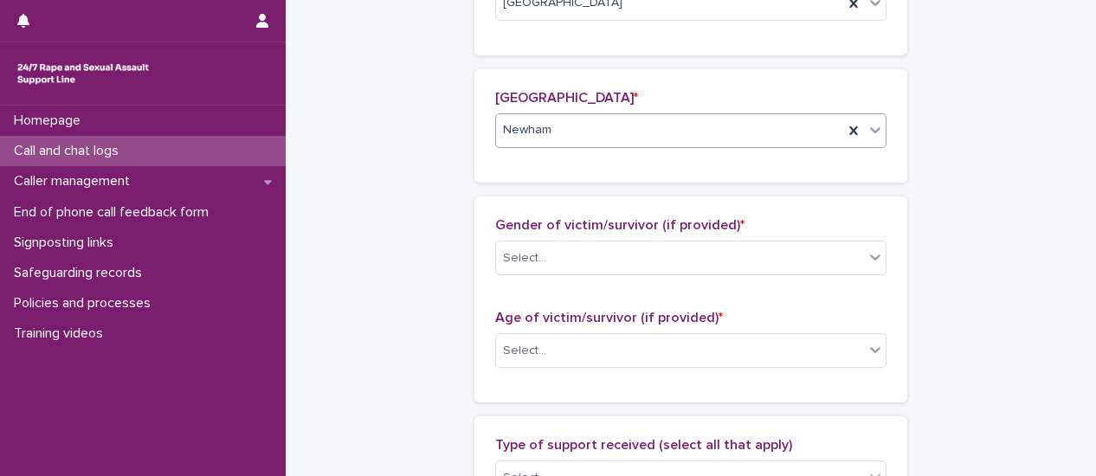
scroll to position [952, 0]
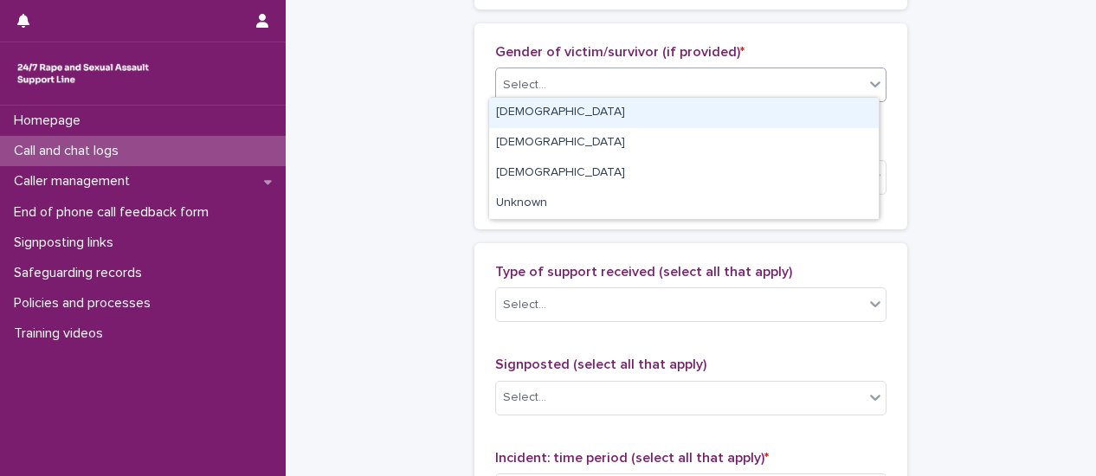
click at [867, 87] on icon at bounding box center [875, 83] width 17 height 17
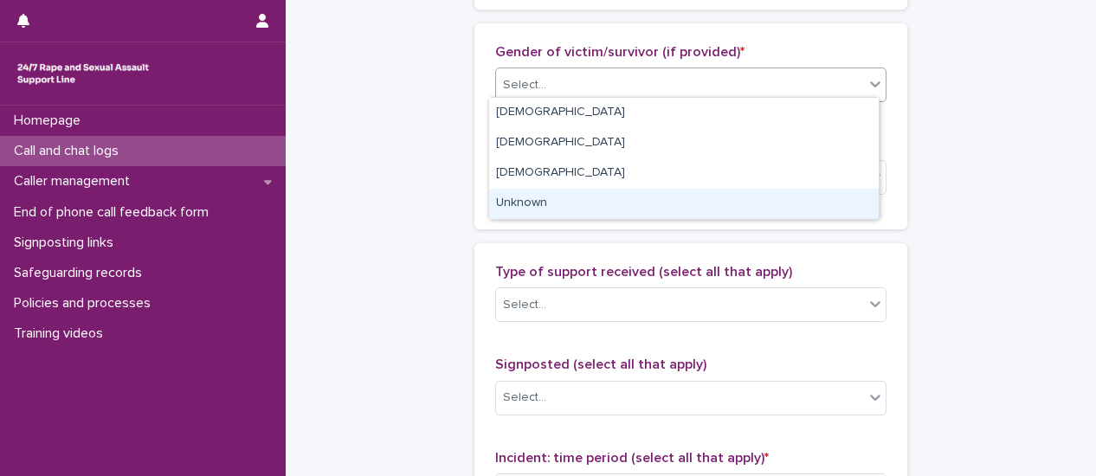
click at [814, 198] on div "Unknown" at bounding box center [684, 204] width 390 height 30
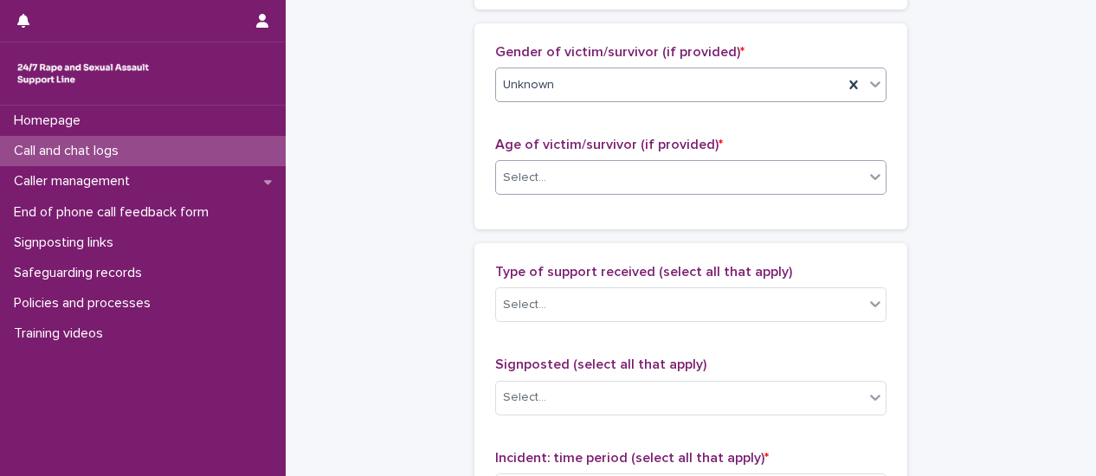
click at [876, 184] on div at bounding box center [875, 176] width 21 height 31
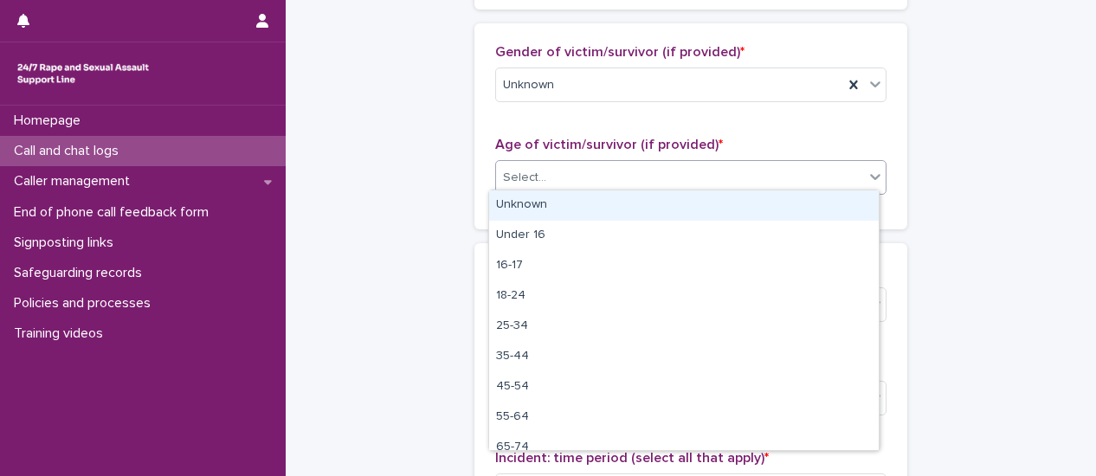
click at [845, 207] on div "Unknown" at bounding box center [684, 205] width 390 height 30
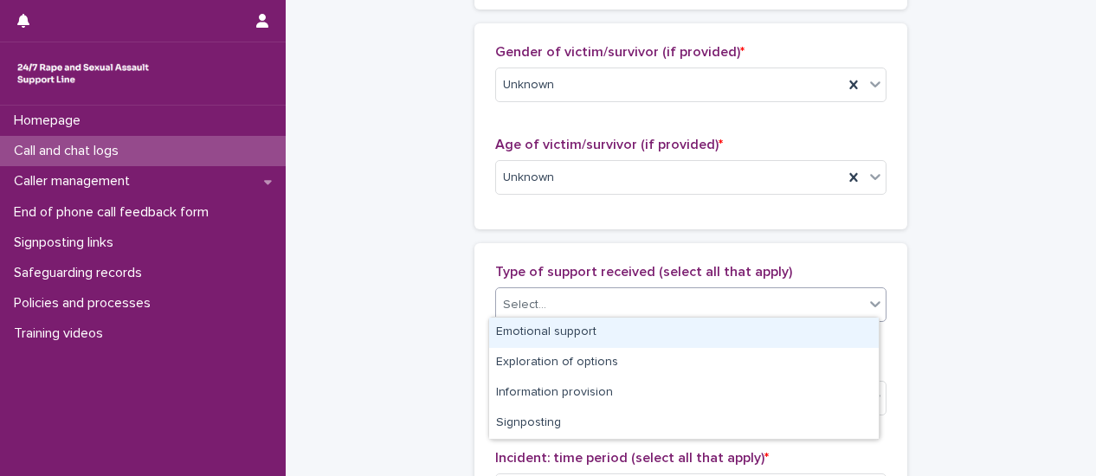
click at [873, 307] on div at bounding box center [875, 303] width 21 height 31
drag, startPoint x: 757, startPoint y: 329, endPoint x: 852, endPoint y: 318, distance: 95.0
click at [757, 330] on div "Emotional support" at bounding box center [684, 333] width 390 height 30
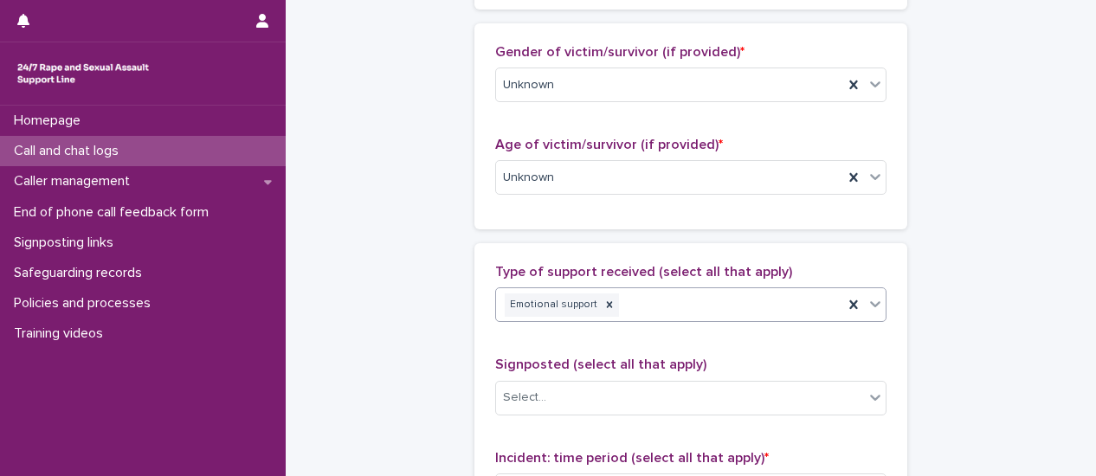
click at [871, 307] on div at bounding box center [875, 303] width 21 height 31
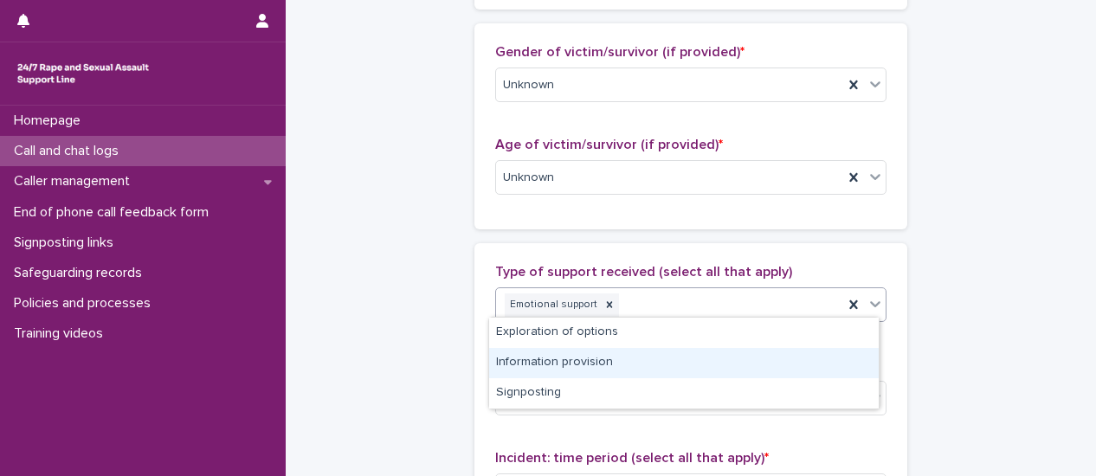
click at [790, 354] on div "Information provision" at bounding box center [684, 363] width 390 height 30
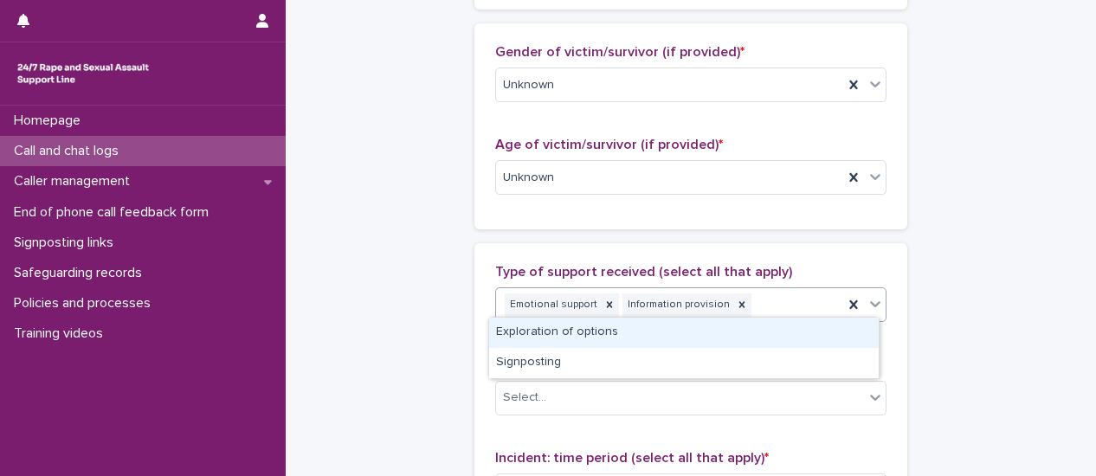
click at [868, 304] on icon at bounding box center [875, 303] width 17 height 17
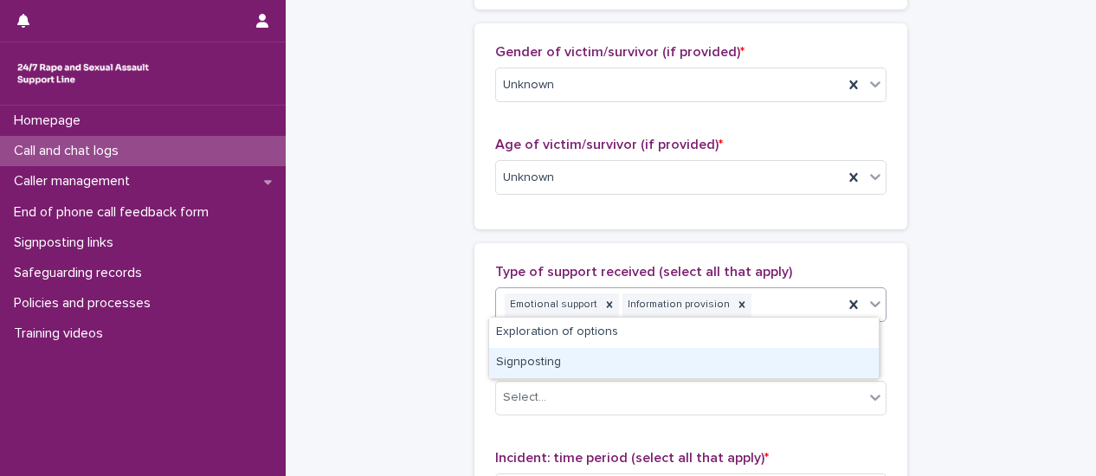
click at [758, 364] on div "Signposting" at bounding box center [684, 363] width 390 height 30
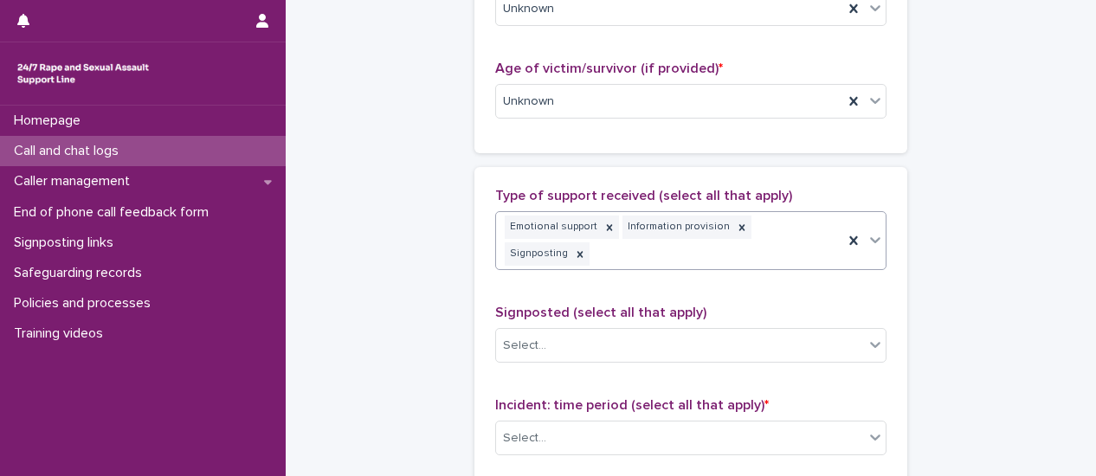
scroll to position [1125, 0]
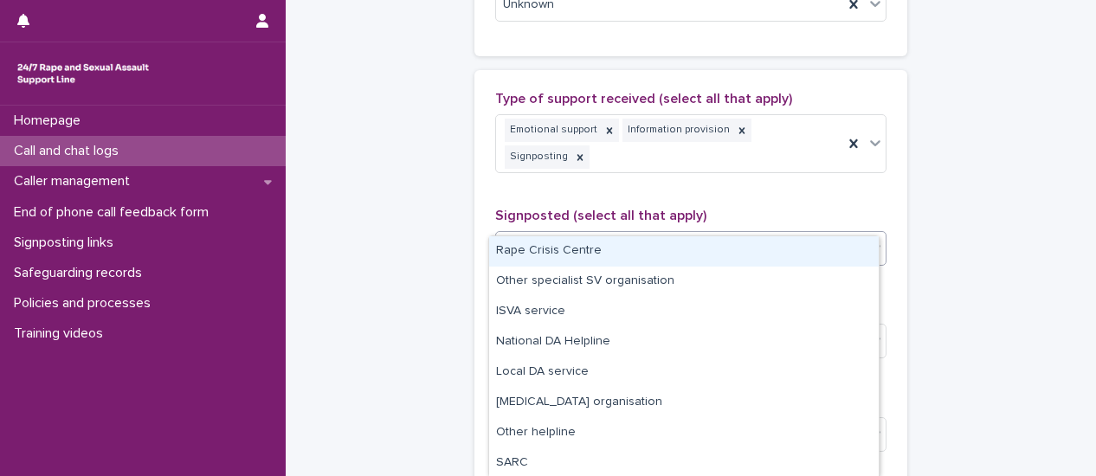
click at [867, 232] on div at bounding box center [875, 247] width 21 height 31
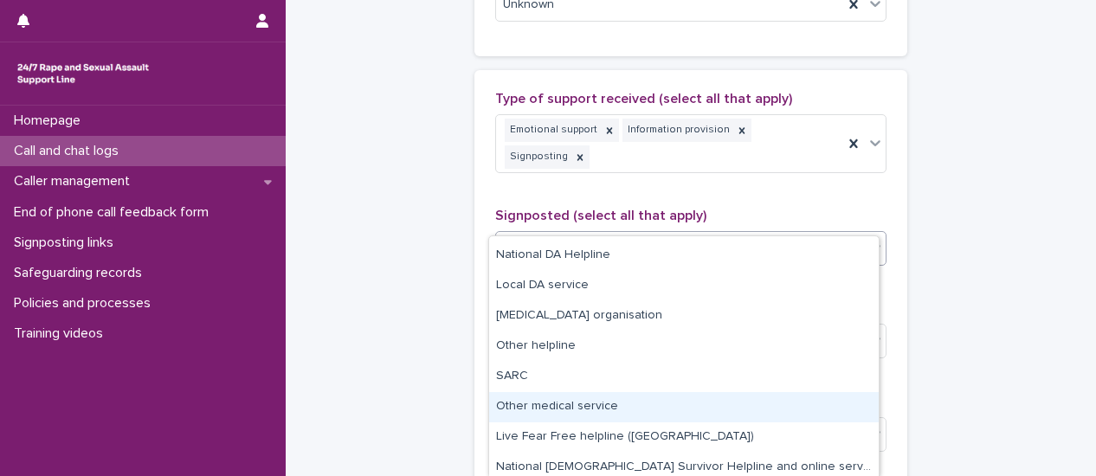
scroll to position [123, 0]
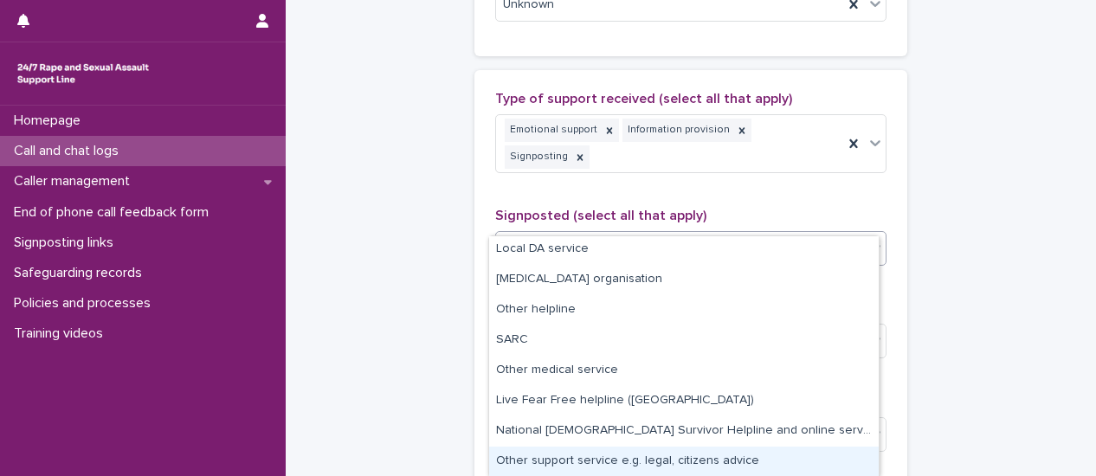
click at [753, 454] on div "Other support service e.g. legal, citizens advice" at bounding box center [684, 462] width 390 height 30
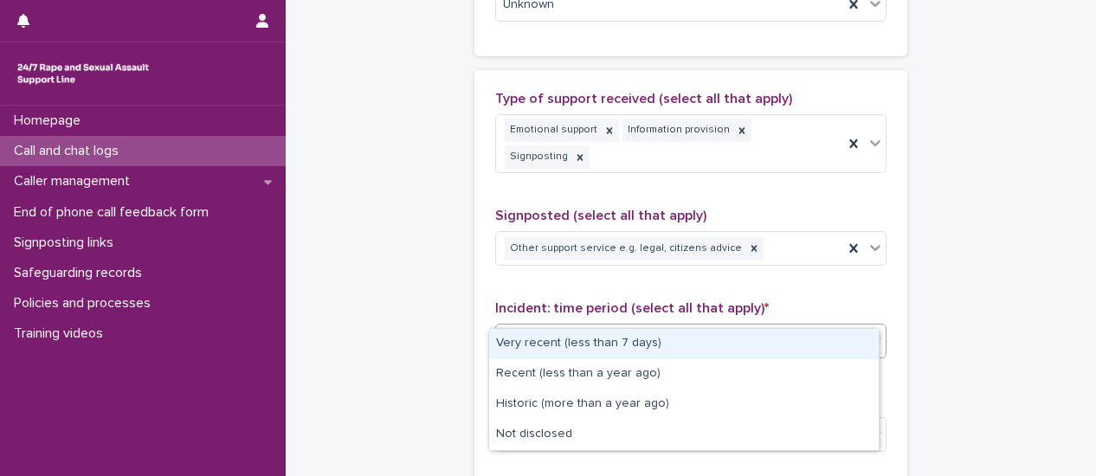
click at [873, 332] on icon at bounding box center [875, 340] width 17 height 17
click at [849, 342] on div "Very recent (less than 7 days)" at bounding box center [684, 344] width 390 height 30
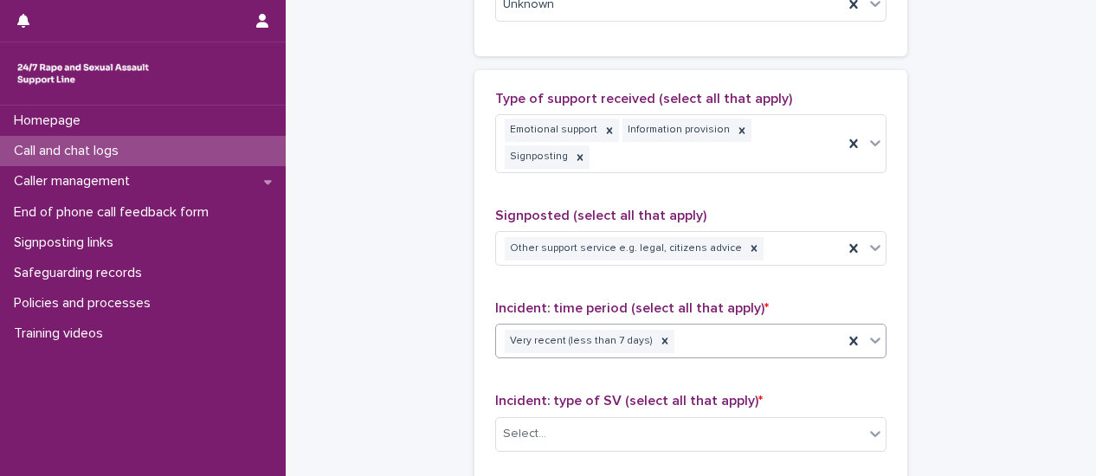
scroll to position [1212, 0]
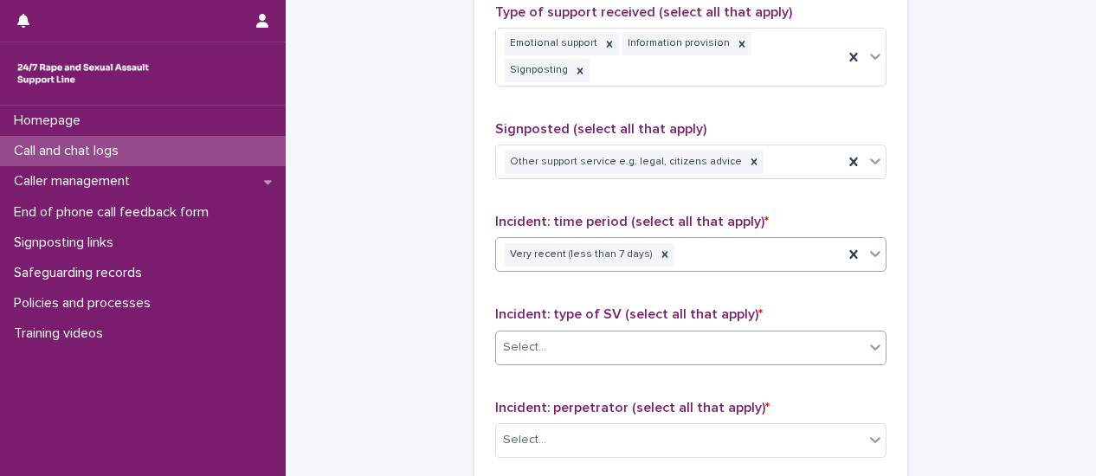
click at [873, 338] on icon at bounding box center [875, 346] width 17 height 17
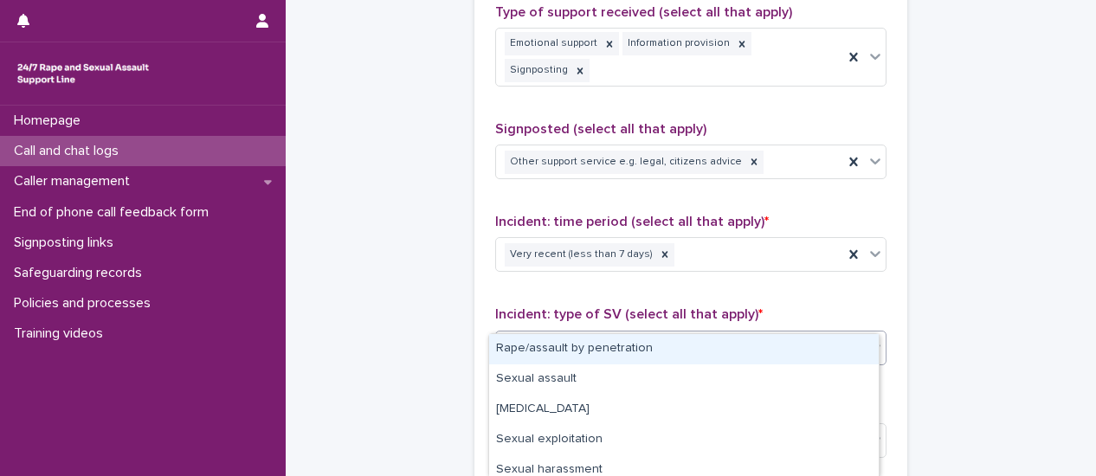
click at [828, 352] on div "Rape/assault by penetration" at bounding box center [684, 349] width 390 height 30
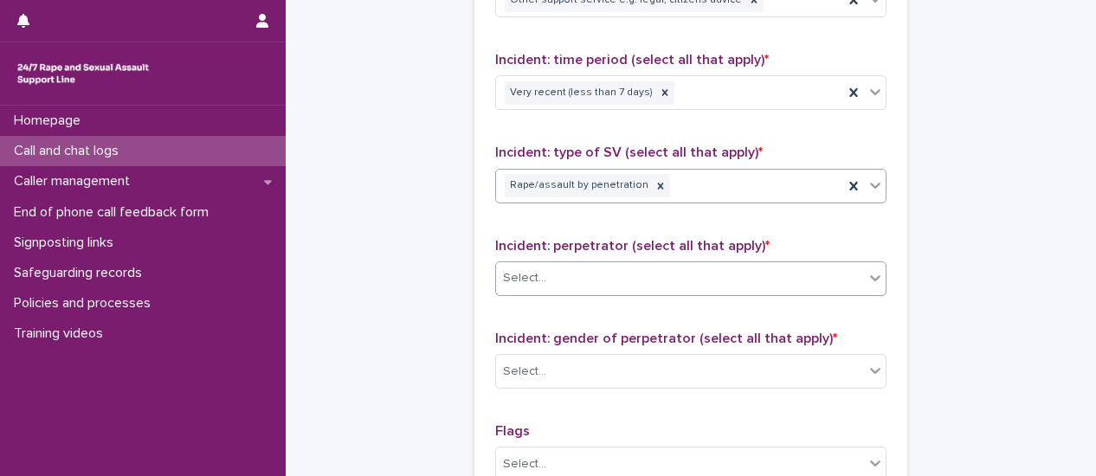
scroll to position [1385, 0]
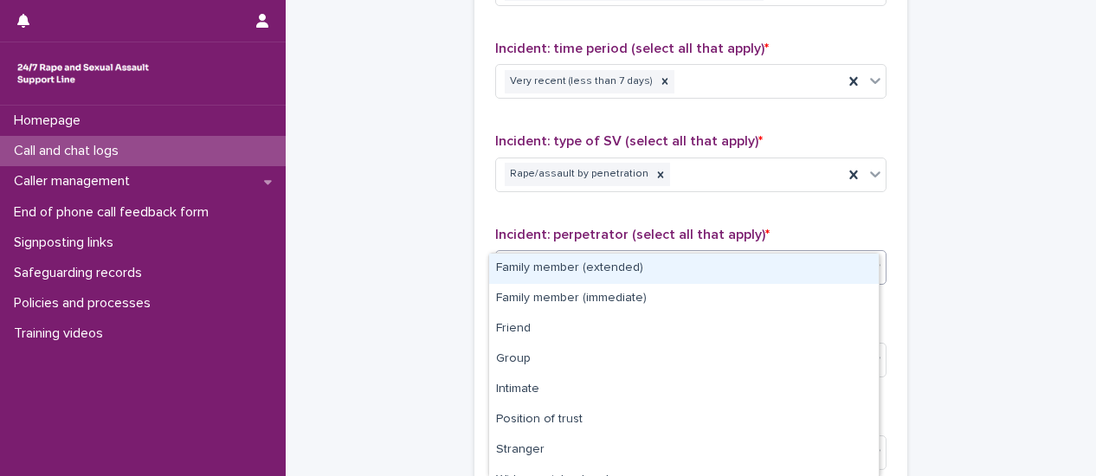
click at [876, 251] on div at bounding box center [875, 266] width 21 height 31
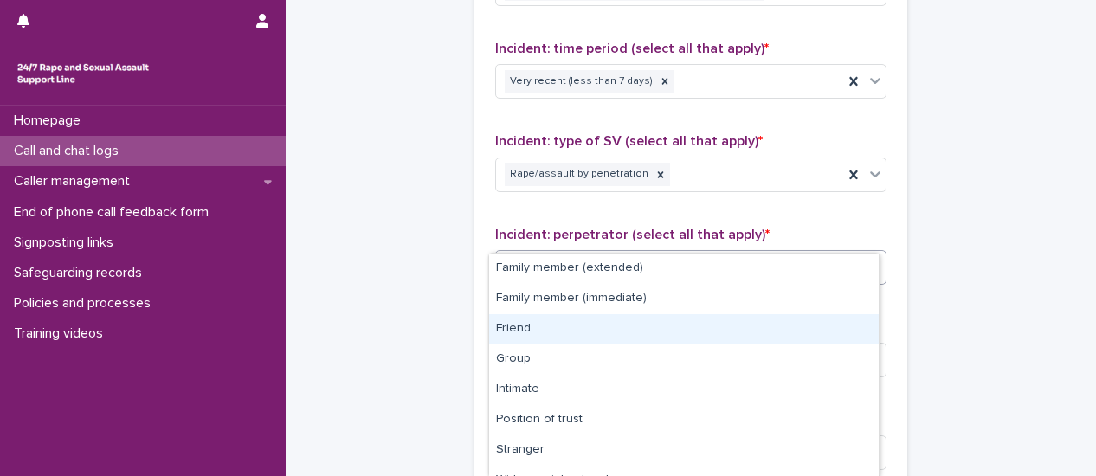
click at [828, 326] on div "Friend" at bounding box center [684, 329] width 390 height 30
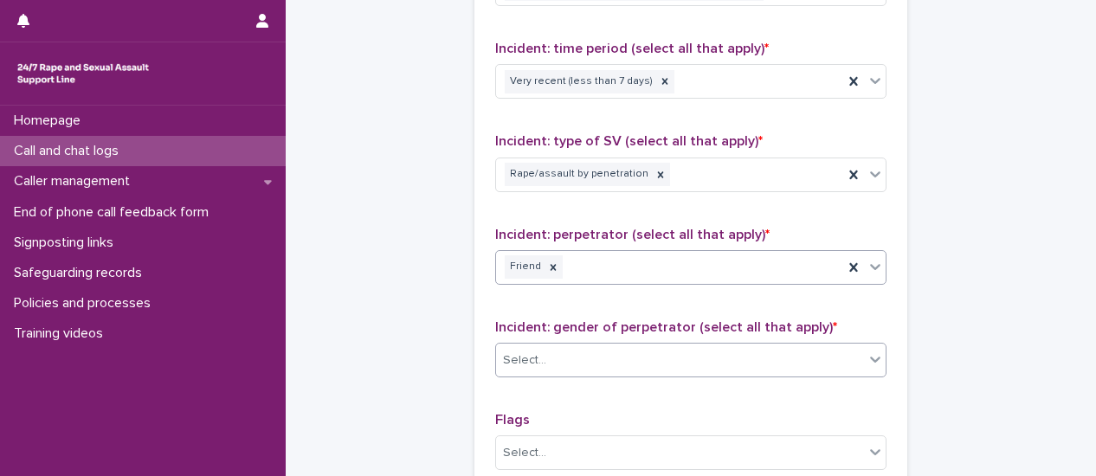
drag, startPoint x: 876, startPoint y: 327, endPoint x: 874, endPoint y: 336, distance: 8.8
click at [875, 351] on icon at bounding box center [875, 359] width 17 height 17
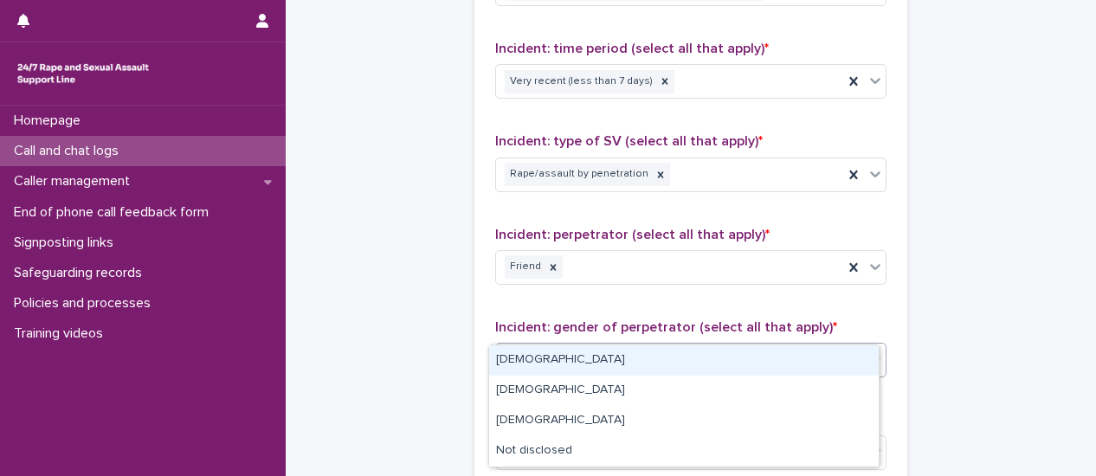
click at [850, 352] on div "Male" at bounding box center [684, 360] width 390 height 30
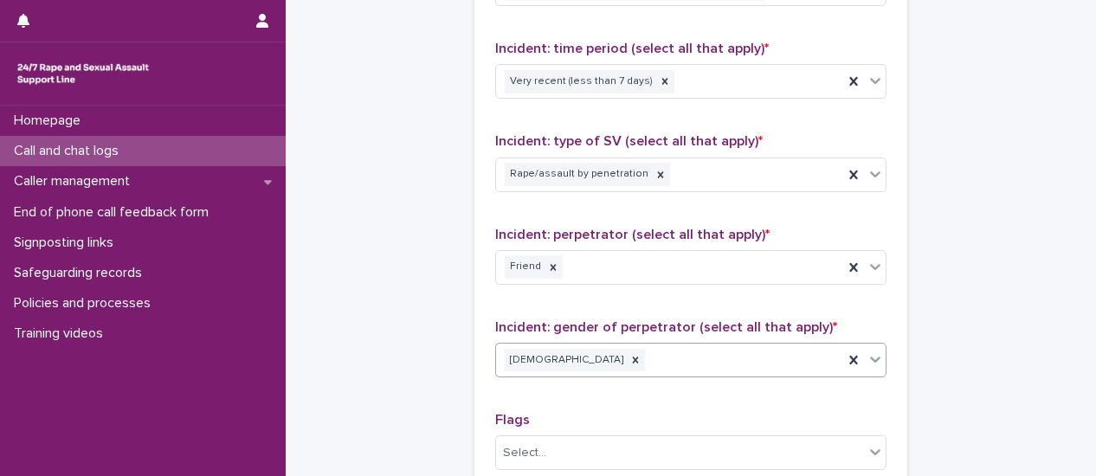
scroll to position [1472, 0]
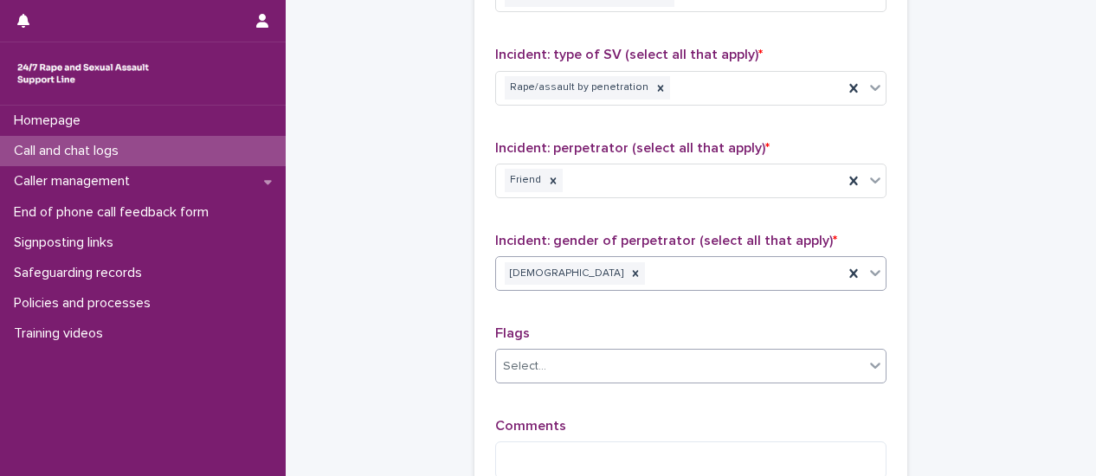
click at [867, 357] on icon at bounding box center [875, 365] width 17 height 17
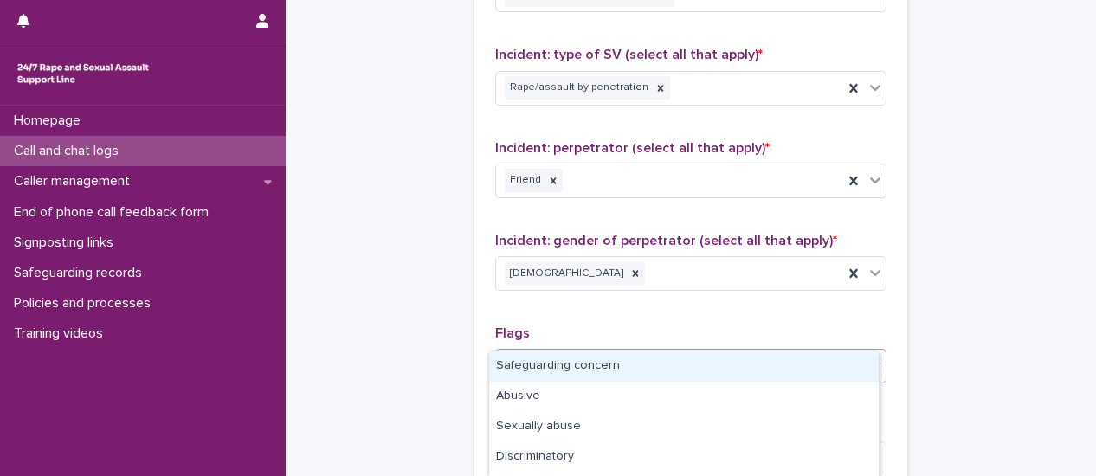
click at [777, 366] on div "Safeguarding concern" at bounding box center [684, 366] width 390 height 30
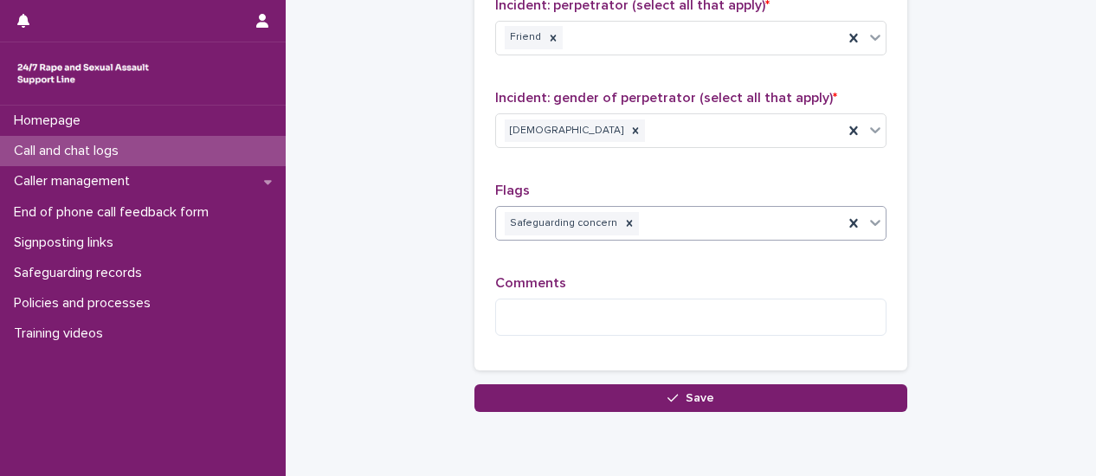
scroll to position [1645, 0]
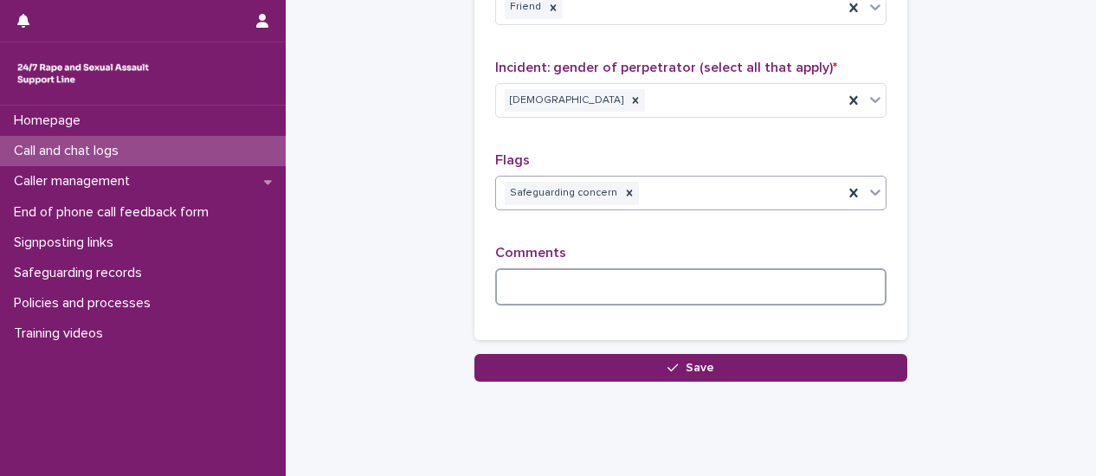
click at [573, 268] on textarea at bounding box center [690, 286] width 391 height 36
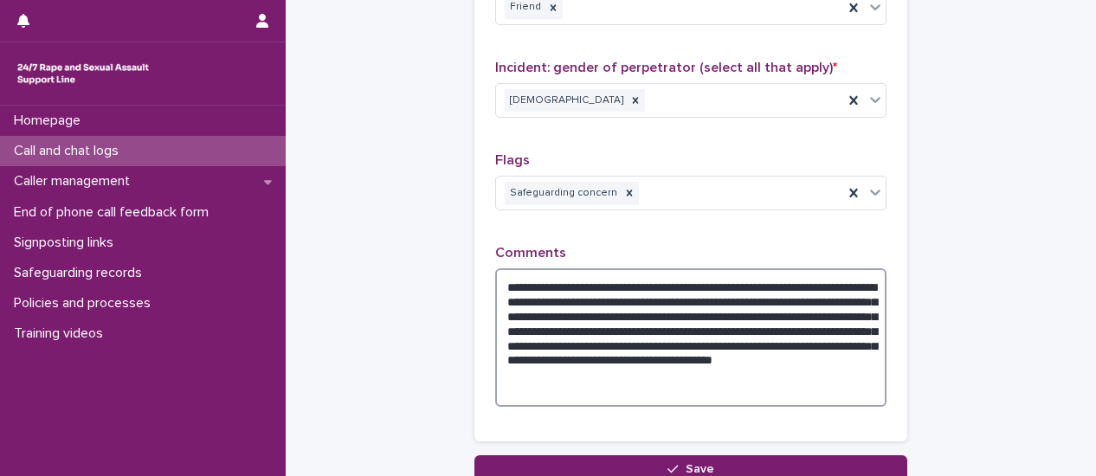
click at [522, 300] on textarea "**********" at bounding box center [690, 337] width 391 height 138
click at [542, 300] on textarea "**********" at bounding box center [690, 337] width 391 height 138
click at [671, 313] on textarea "**********" at bounding box center [690, 337] width 391 height 138
click at [687, 314] on textarea "**********" at bounding box center [690, 337] width 391 height 138
type textarea "**********"
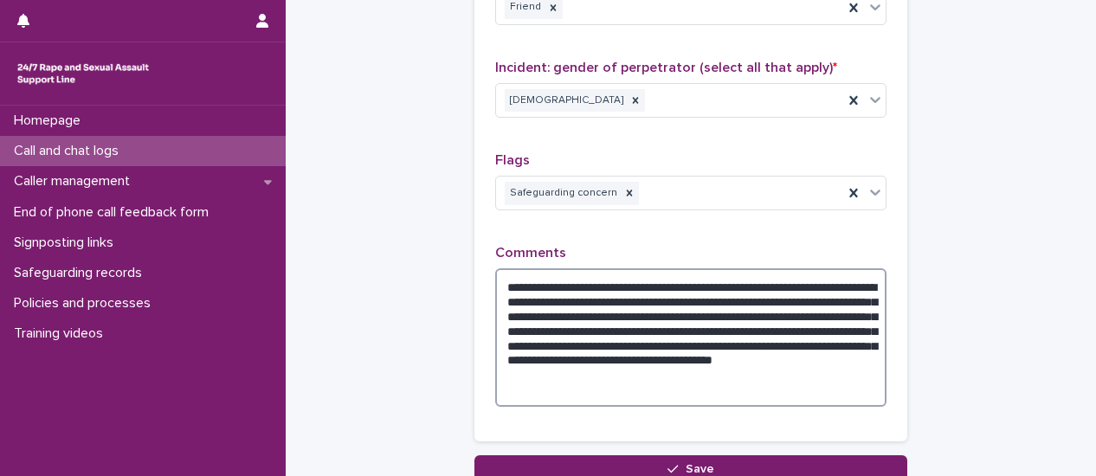
drag, startPoint x: 585, startPoint y: 359, endPoint x: 496, endPoint y: 258, distance: 134.9
click at [496, 268] on textarea "**********" at bounding box center [690, 337] width 391 height 138
click at [661, 364] on textarea "**********" at bounding box center [690, 337] width 391 height 138
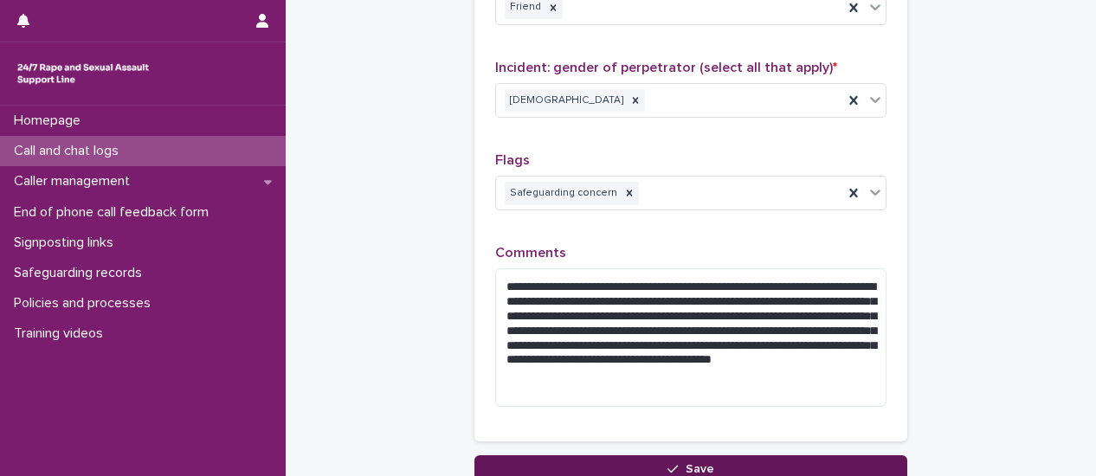
click at [694, 463] on span "Save" at bounding box center [700, 469] width 29 height 12
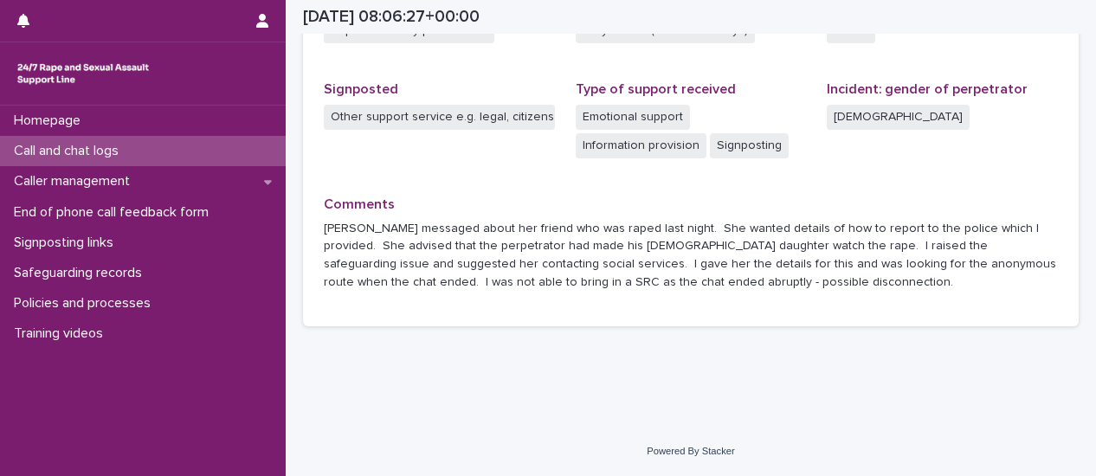
scroll to position [536, 0]
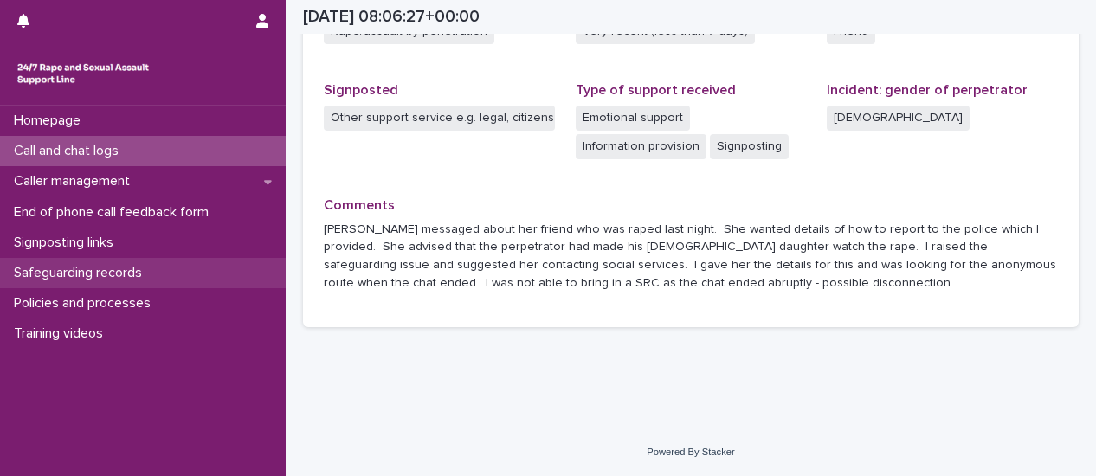
click at [52, 275] on p "Safeguarding records" at bounding box center [81, 273] width 149 height 16
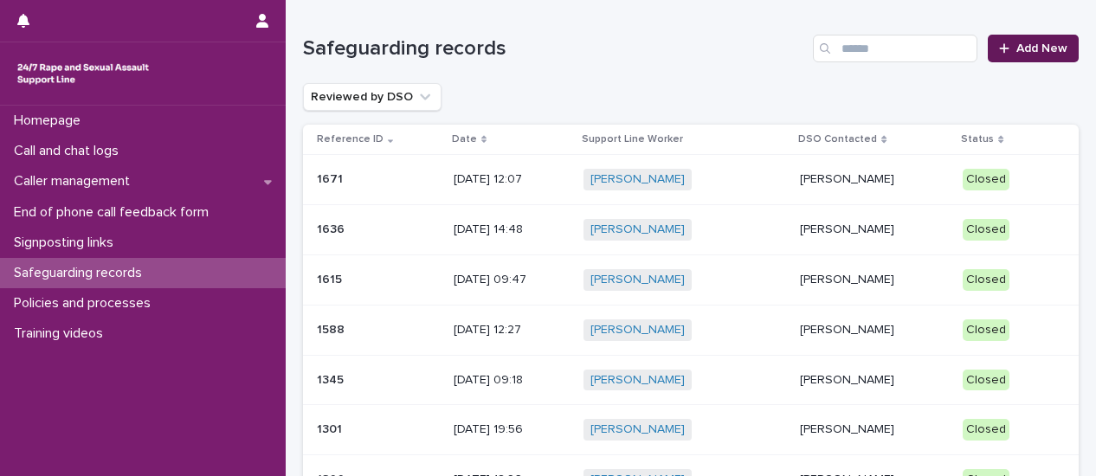
click at [1046, 55] on link "Add New" at bounding box center [1033, 49] width 91 height 28
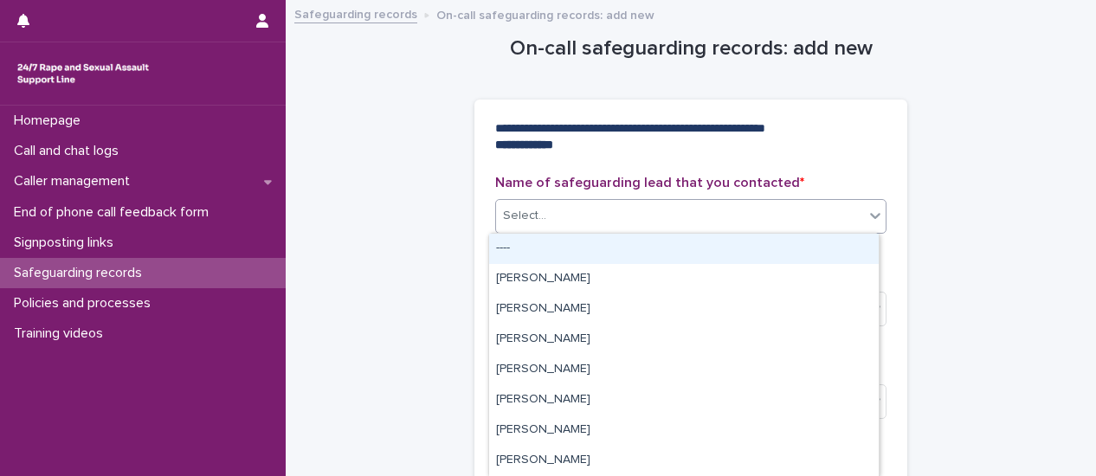
click at [872, 221] on icon at bounding box center [875, 215] width 17 height 17
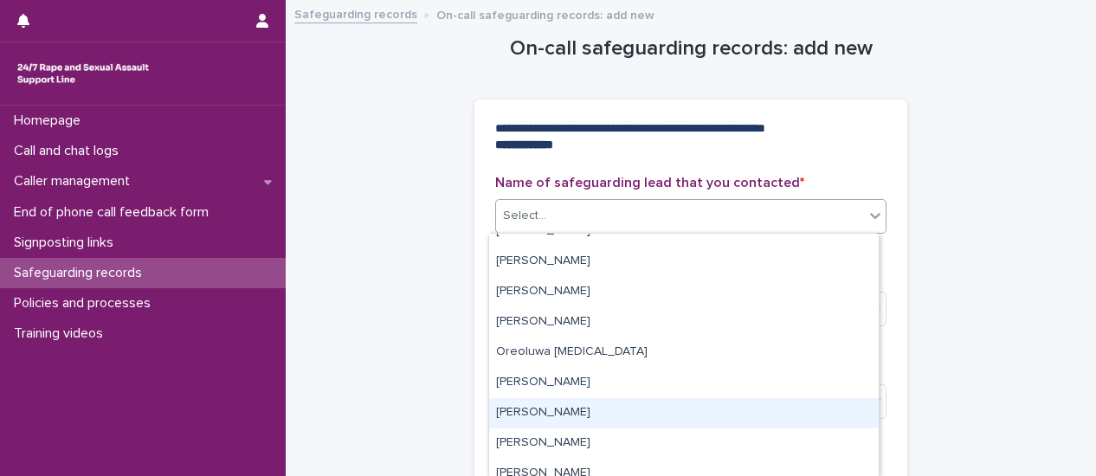
scroll to position [173, 0]
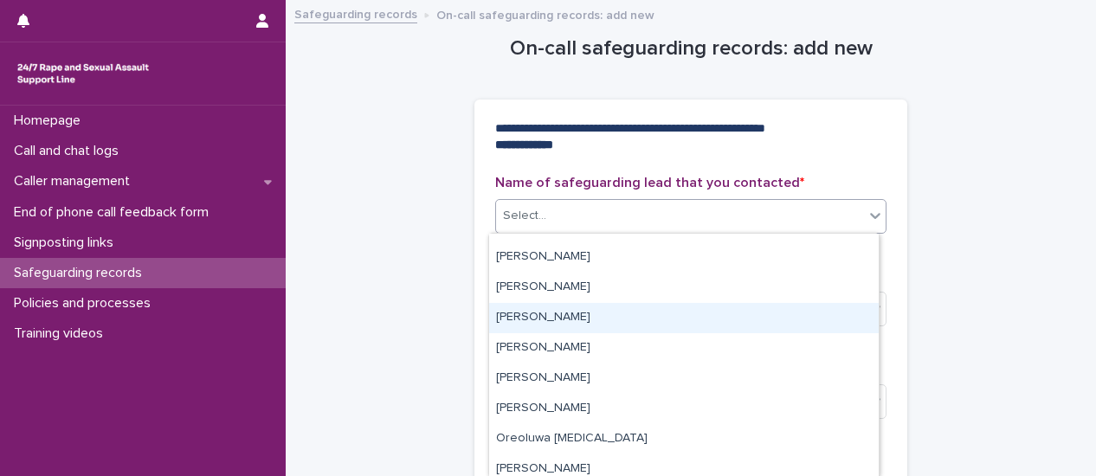
click at [610, 317] on div "Hannah Mackenzie" at bounding box center [684, 318] width 390 height 30
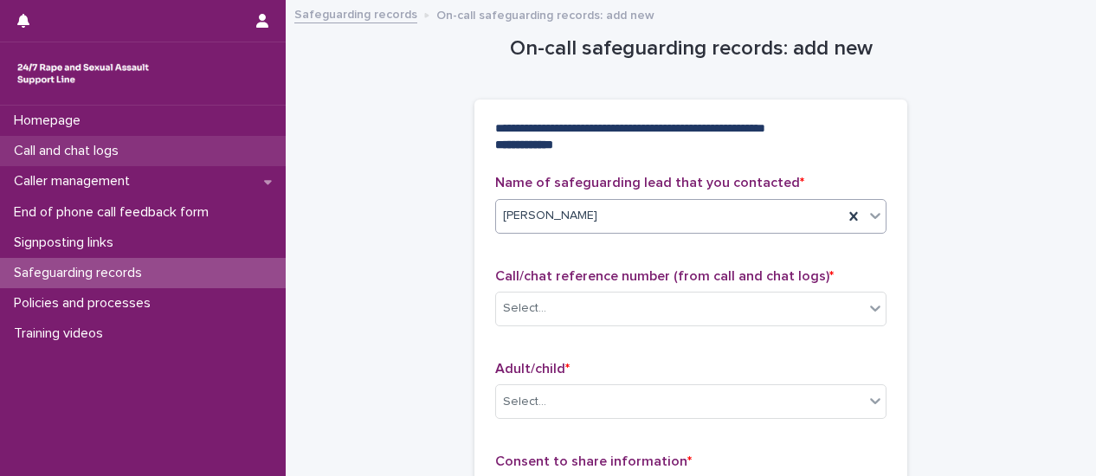
click at [171, 153] on div "Call and chat logs" at bounding box center [143, 151] width 286 height 30
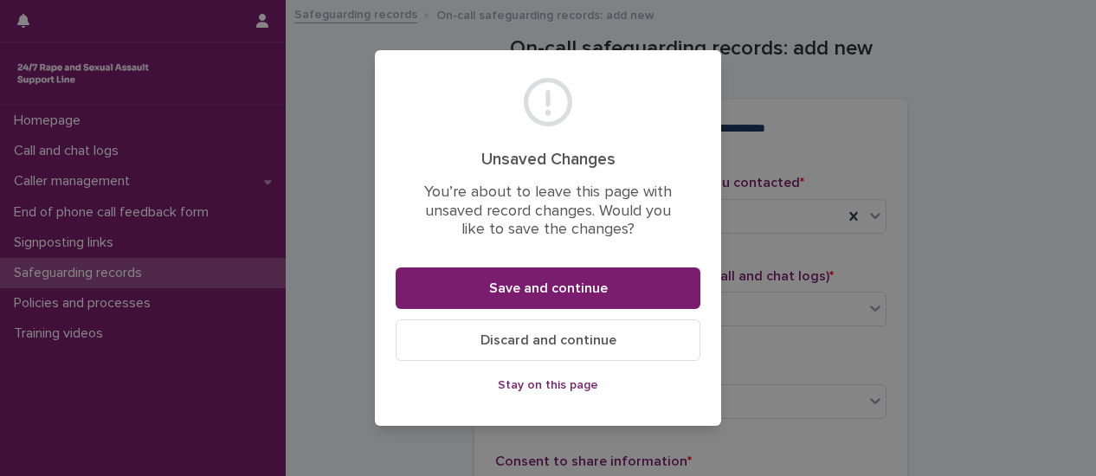
click at [542, 338] on span "Discard and continue" at bounding box center [548, 340] width 136 height 14
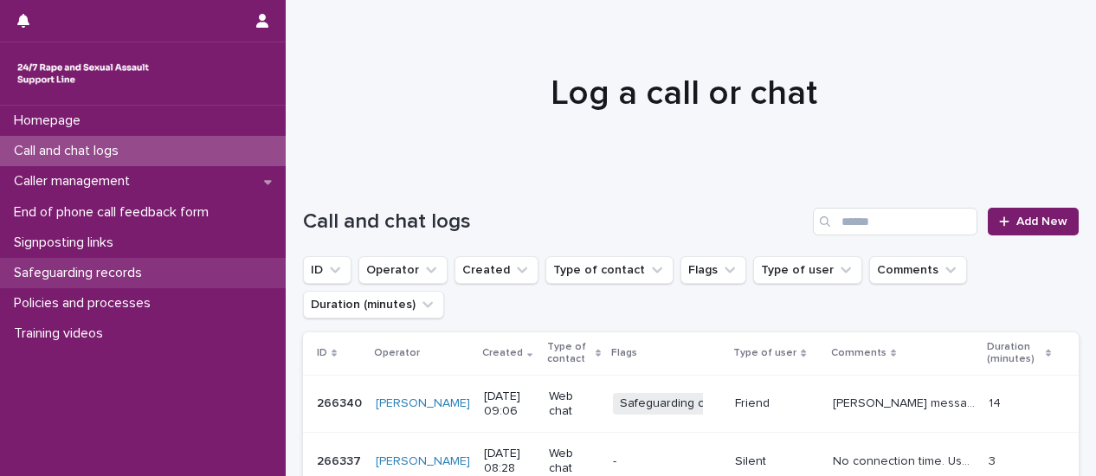
click at [111, 278] on p "Safeguarding records" at bounding box center [81, 273] width 149 height 16
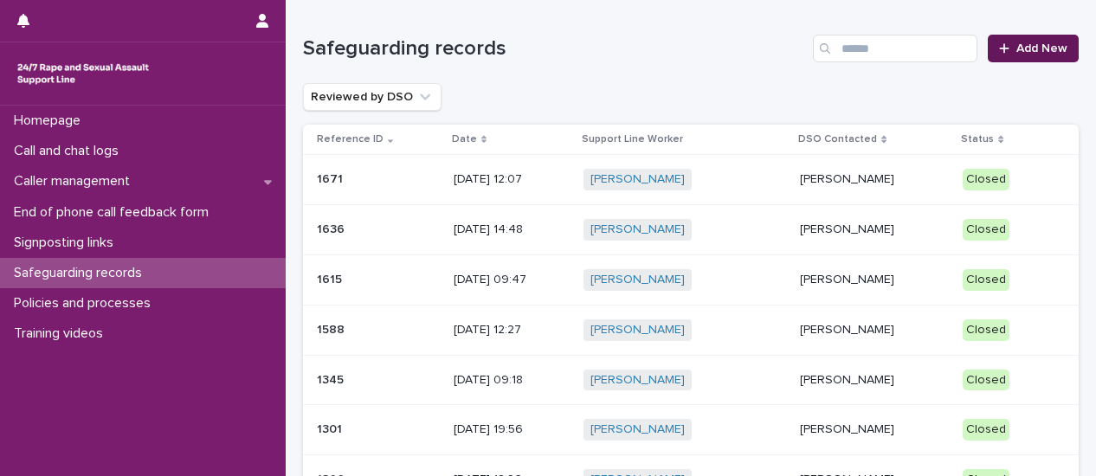
click at [1043, 58] on link "Add New" at bounding box center [1033, 49] width 91 height 28
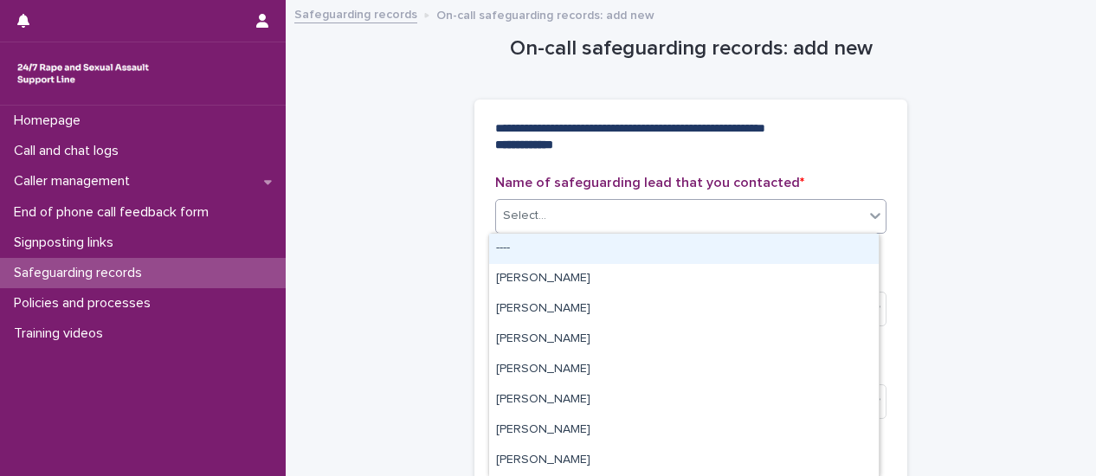
click at [865, 223] on div at bounding box center [875, 215] width 21 height 31
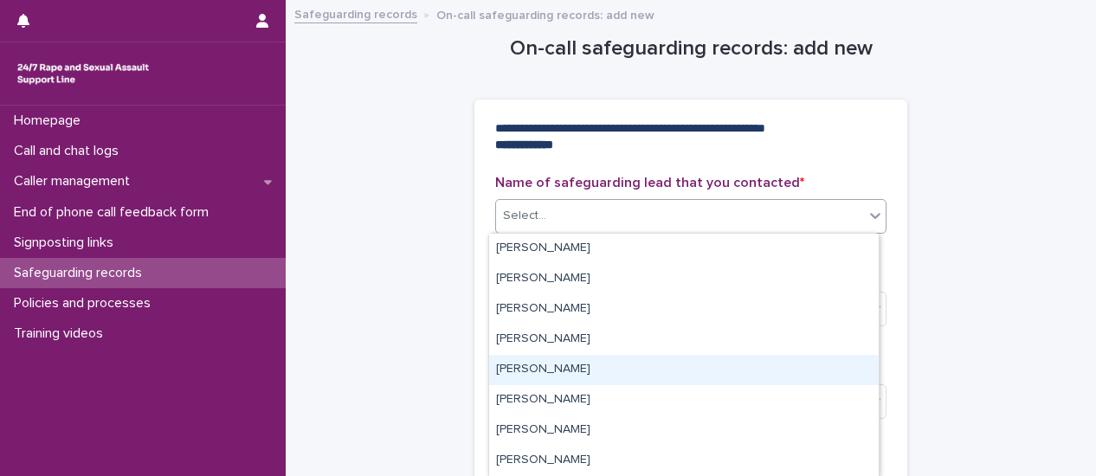
scroll to position [87, 0]
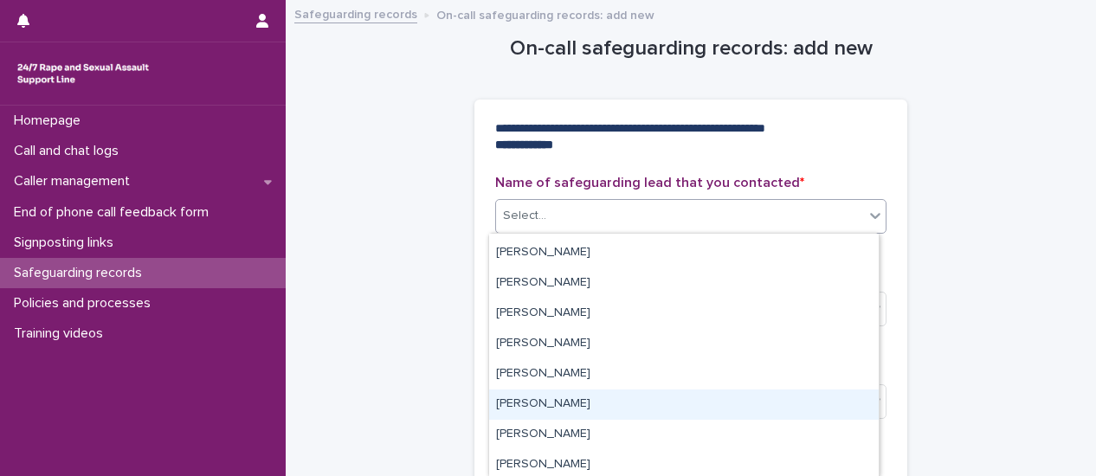
click at [616, 405] on div "Hannah Mackenzie" at bounding box center [684, 405] width 390 height 30
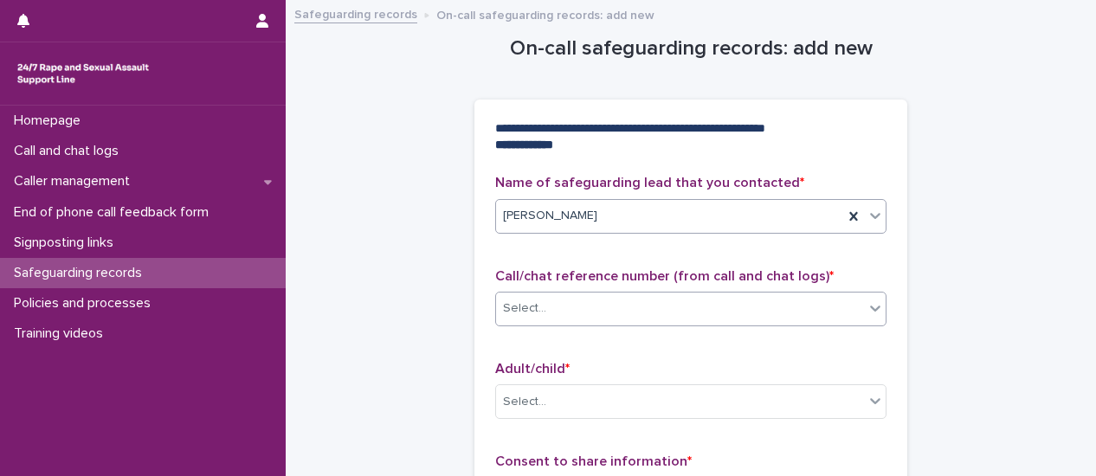
click at [548, 307] on div "Select..." at bounding box center [680, 308] width 368 height 29
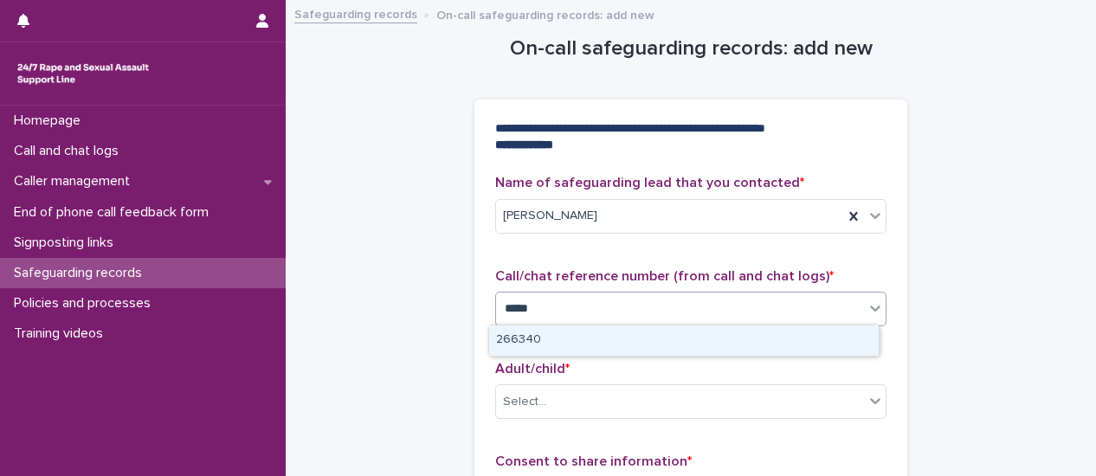
type input "******"
drag, startPoint x: 555, startPoint y: 342, endPoint x: 782, endPoint y: 448, distance: 250.2
click at [556, 342] on div "266340" at bounding box center [684, 340] width 390 height 30
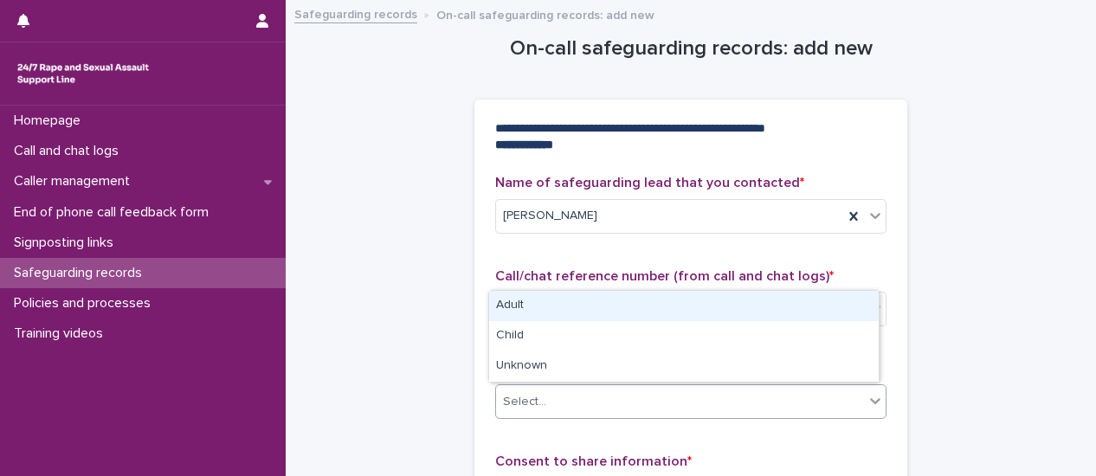
click at [869, 406] on icon at bounding box center [875, 400] width 17 height 17
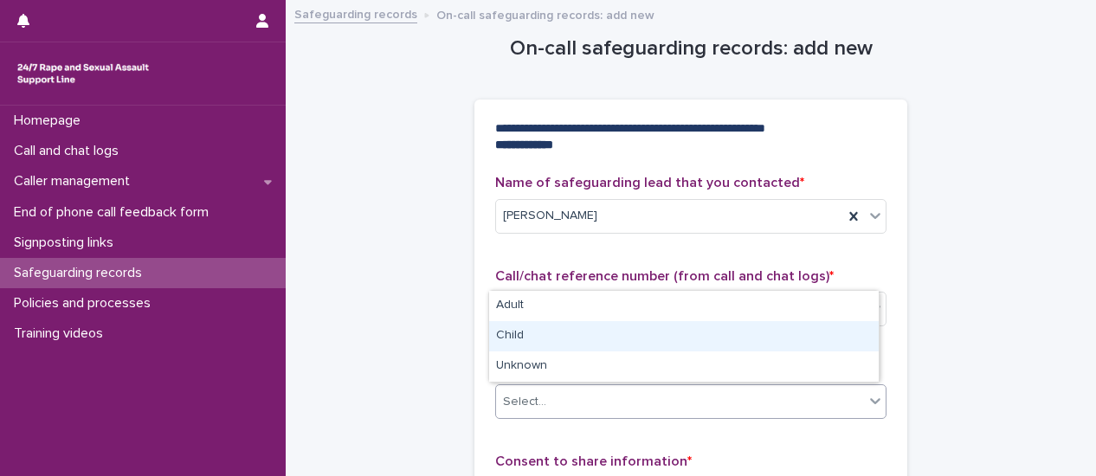
click at [661, 344] on div "Child" at bounding box center [684, 336] width 390 height 30
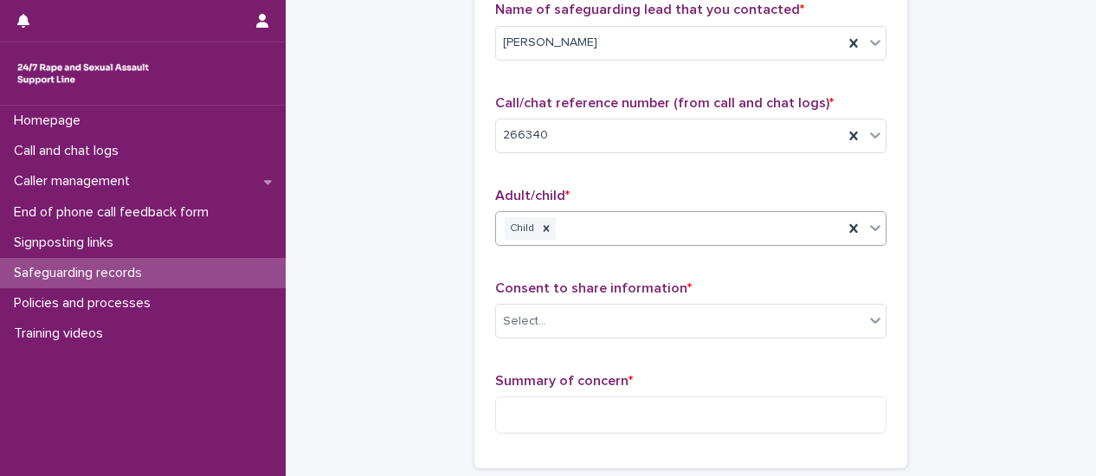
scroll to position [260, 0]
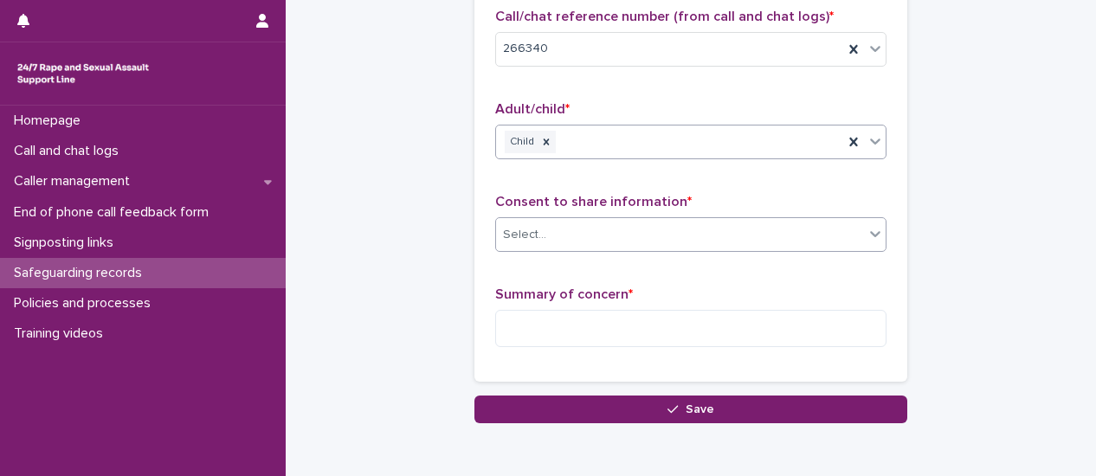
drag, startPoint x: 873, startPoint y: 242, endPoint x: 827, endPoint y: 248, distance: 47.1
click at [873, 242] on div at bounding box center [875, 233] width 21 height 31
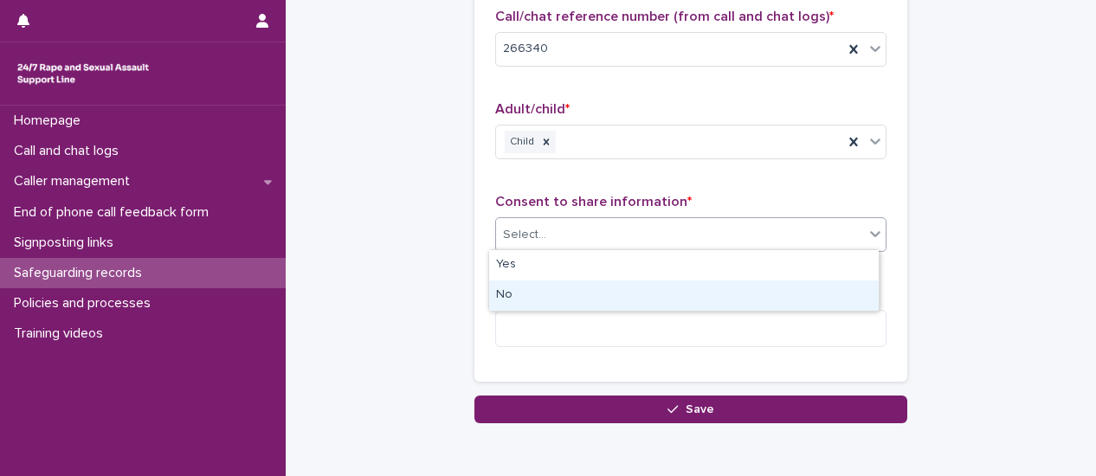
click at [768, 293] on div "No" at bounding box center [684, 295] width 390 height 30
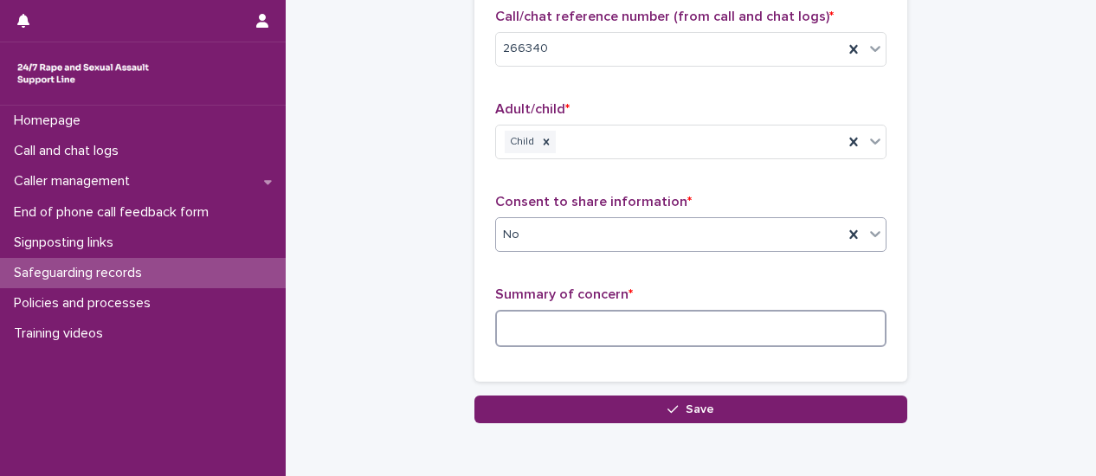
click at [622, 325] on textarea at bounding box center [690, 328] width 391 height 36
paste textarea "**********"
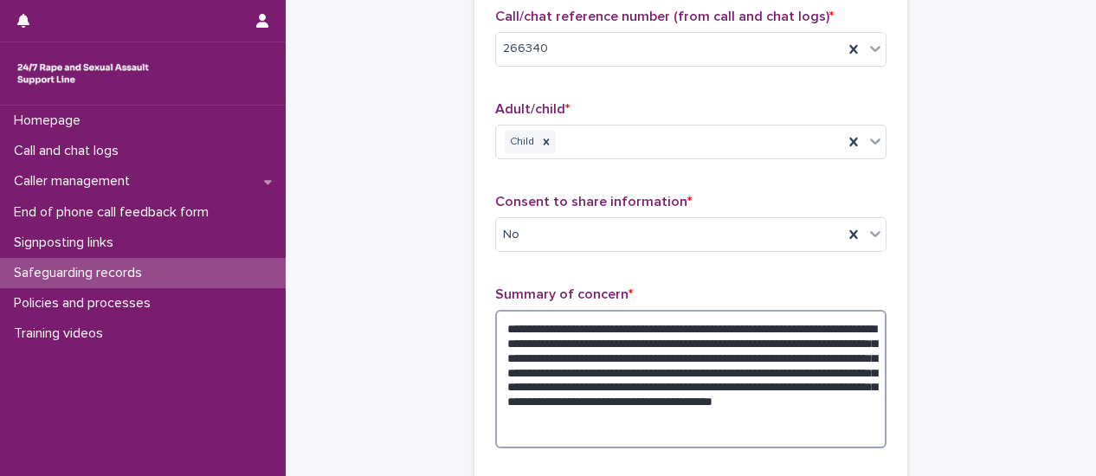
drag, startPoint x: 636, startPoint y: 384, endPoint x: 680, endPoint y: 381, distance: 44.3
click at [637, 384] on textarea "**********" at bounding box center [690, 379] width 391 height 138
click at [730, 401] on textarea "**********" at bounding box center [690, 379] width 391 height 138
click at [565, 413] on textarea "**********" at bounding box center [690, 379] width 391 height 138
click at [559, 422] on textarea "**********" at bounding box center [690, 379] width 391 height 138
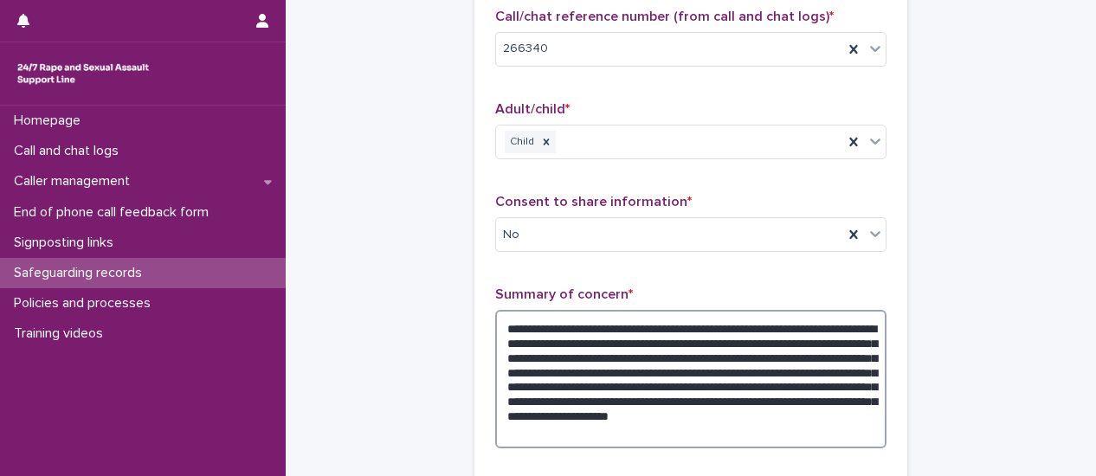
scroll to position [346, 0]
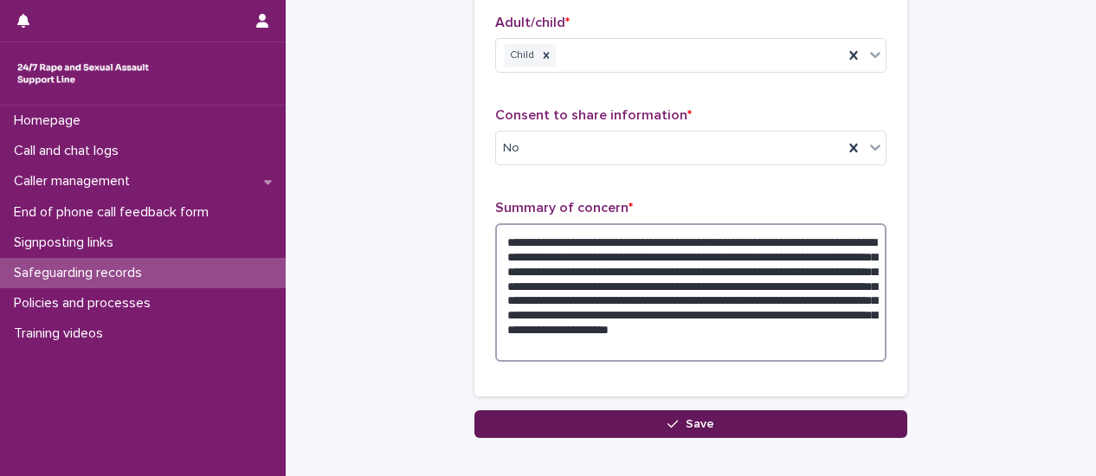
type textarea "**********"
click at [724, 427] on button "Save" at bounding box center [690, 424] width 433 height 28
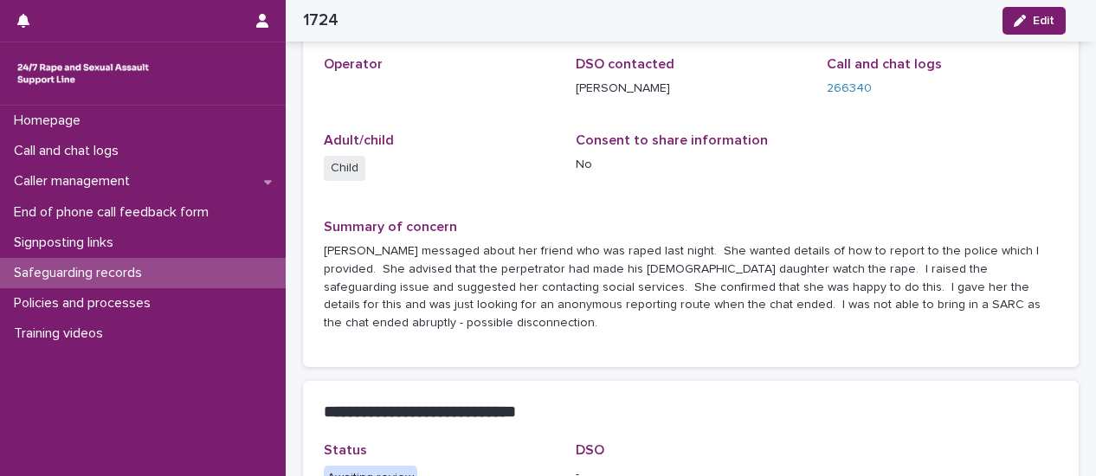
scroll to position [213, 0]
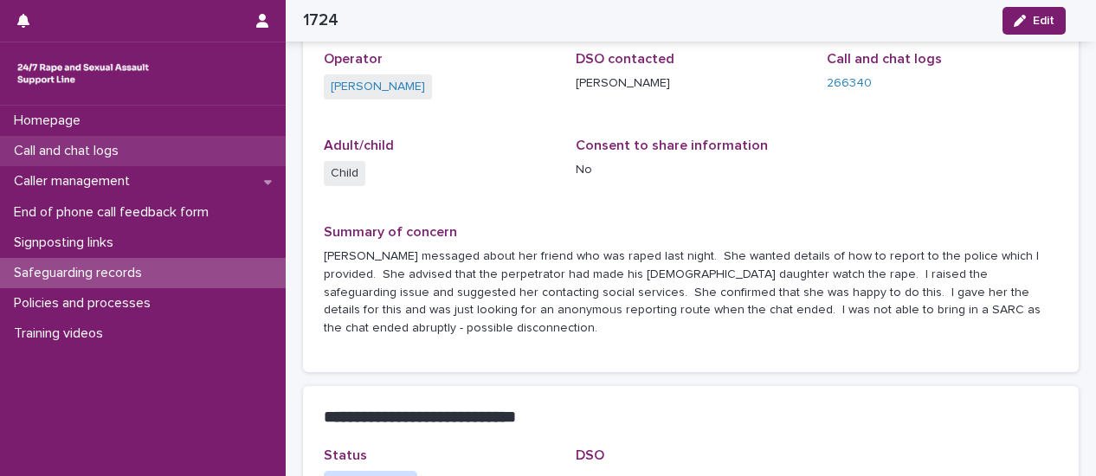
click at [77, 145] on p "Call and chat logs" at bounding box center [70, 151] width 126 height 16
